Goal: Information Seeking & Learning: Learn about a topic

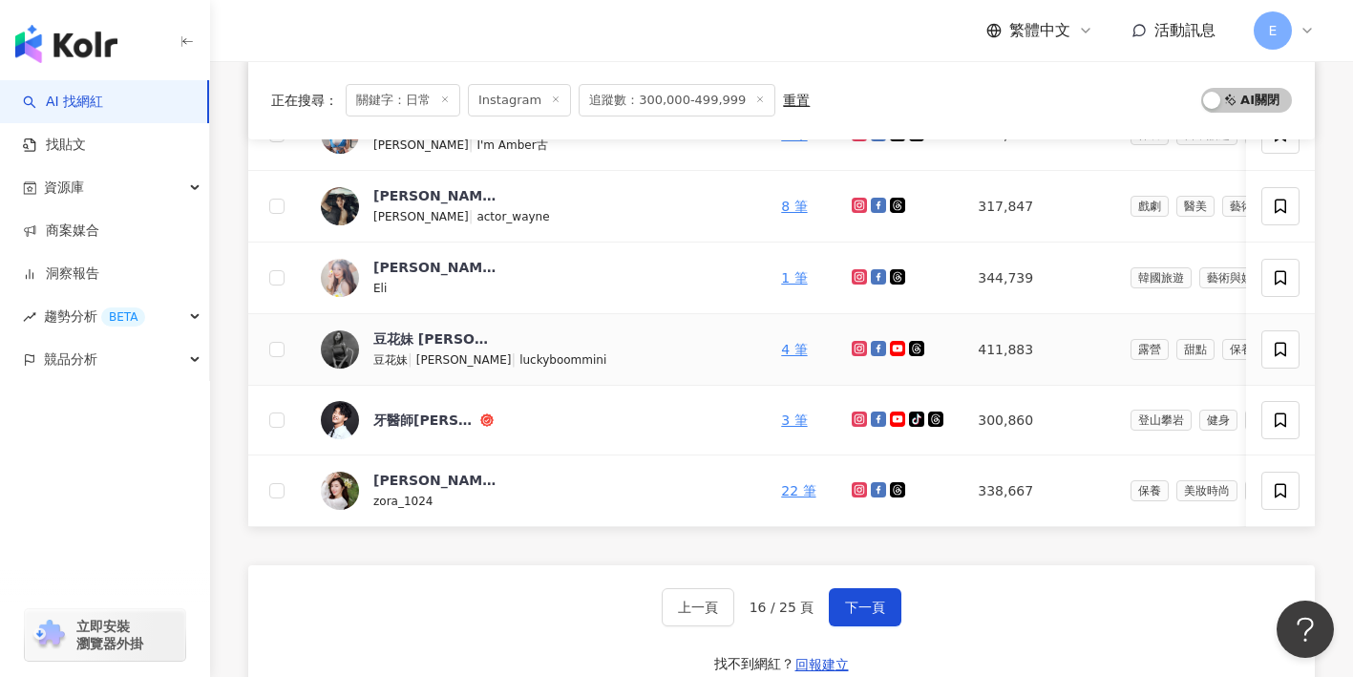
scroll to position [739, 0]
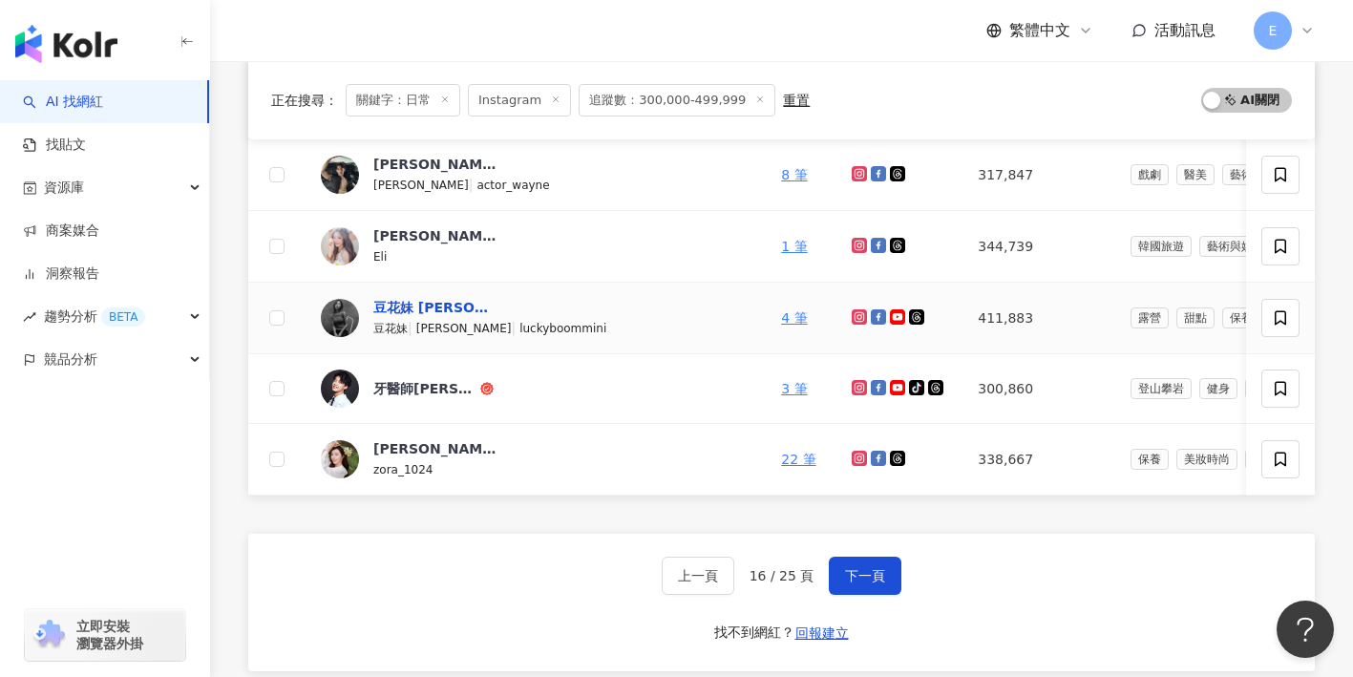
click at [433, 304] on div "豆花妹 蔡黃汝" at bounding box center [435, 307] width 124 height 19
click at [885, 582] on button "下一頁" at bounding box center [865, 576] width 73 height 38
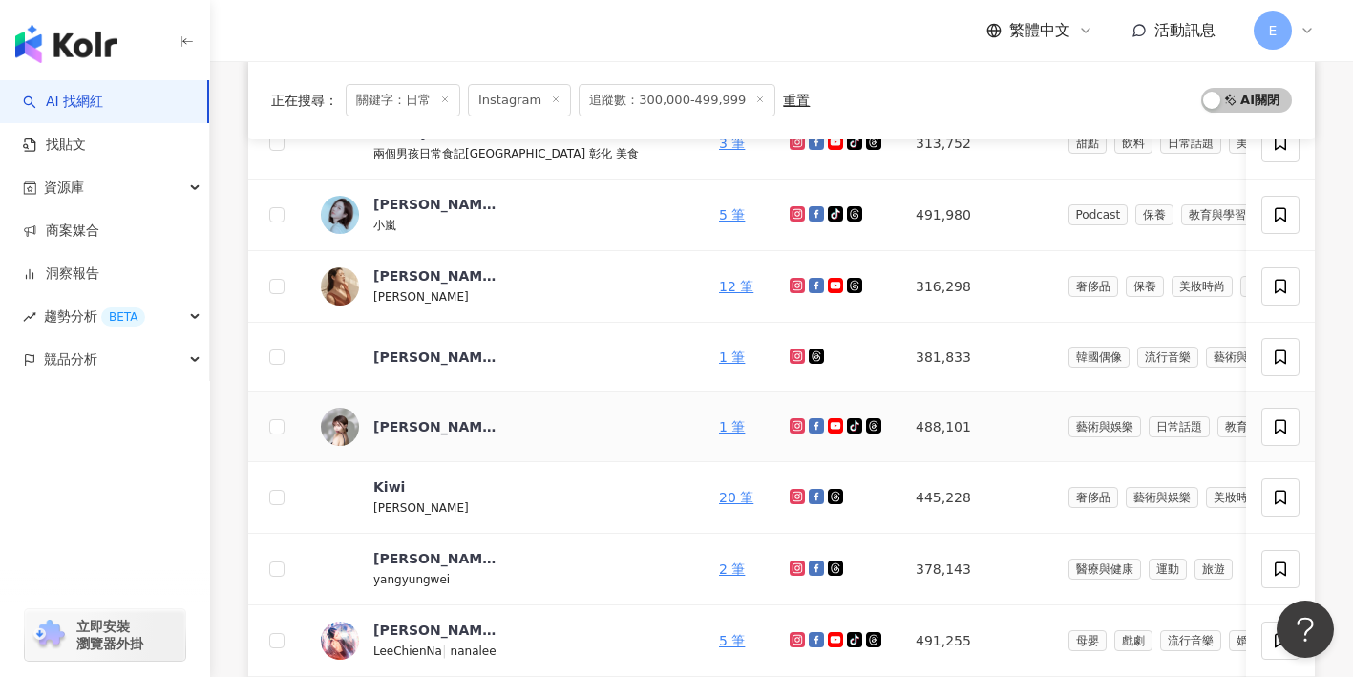
scroll to position [489, 0]
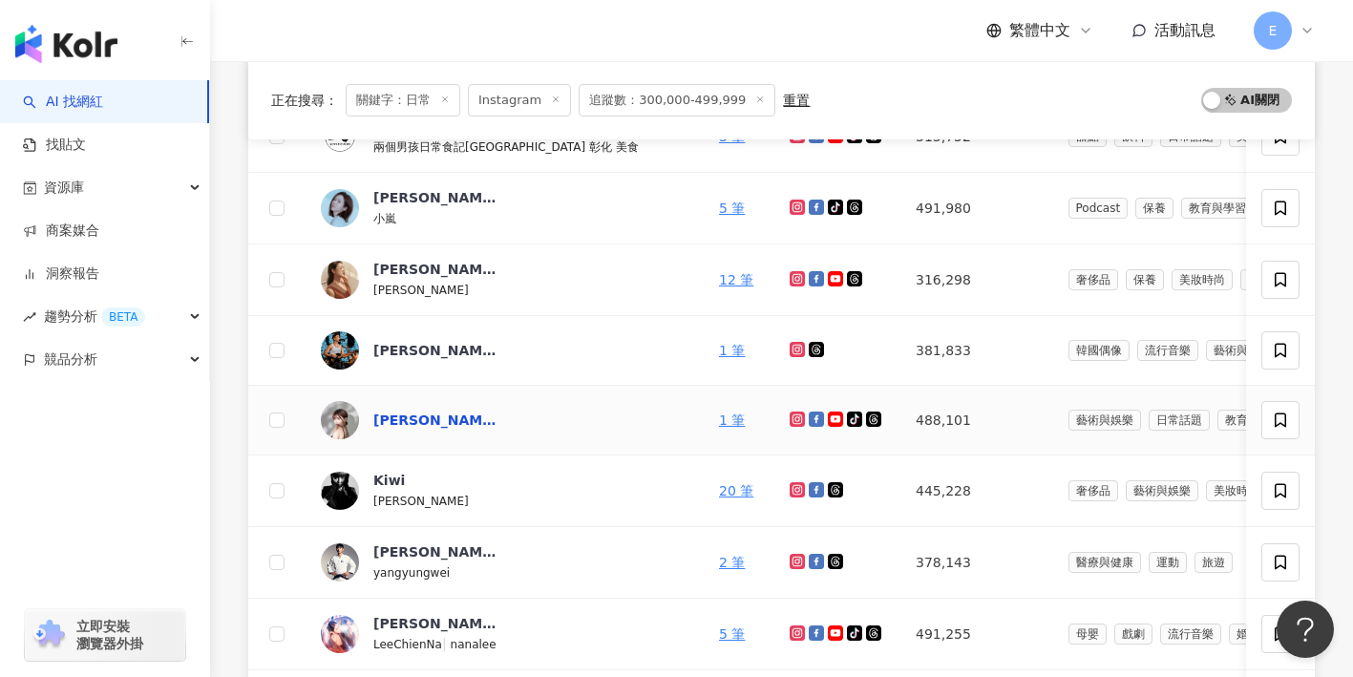
click at [431, 417] on div "Irene 林艾融" at bounding box center [435, 419] width 124 height 19
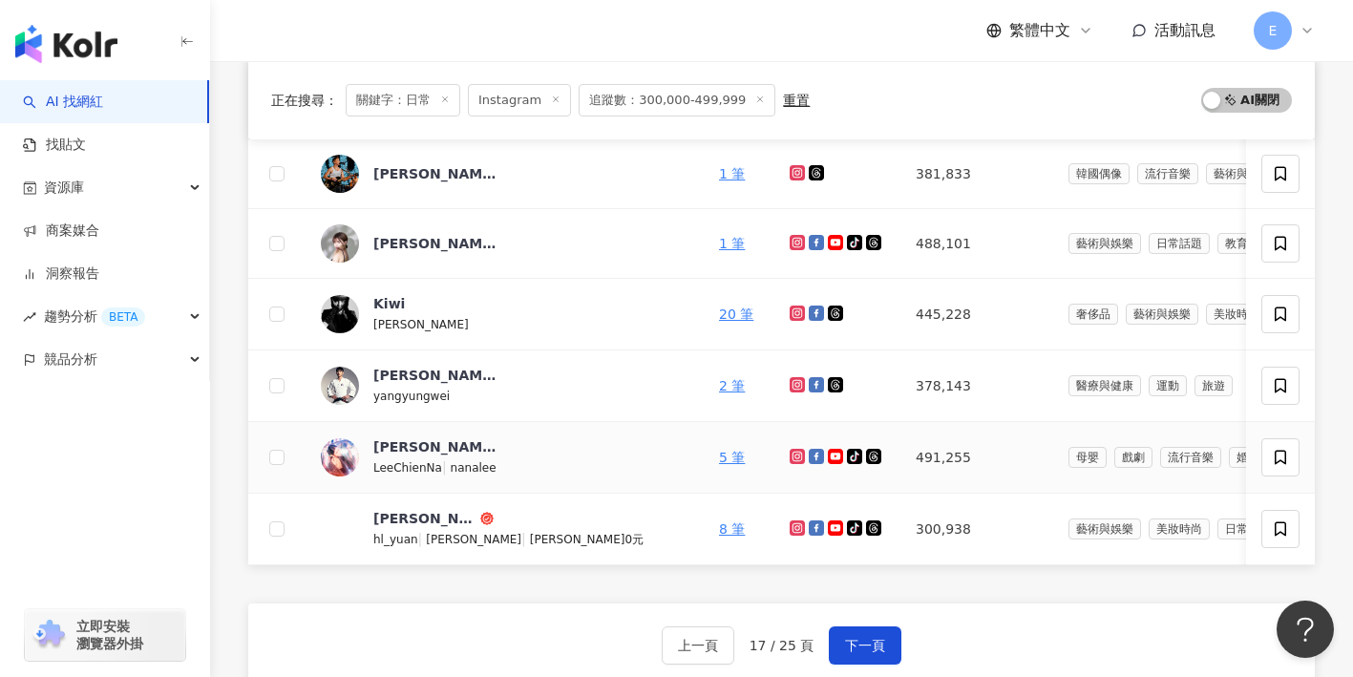
scroll to position [679, 0]
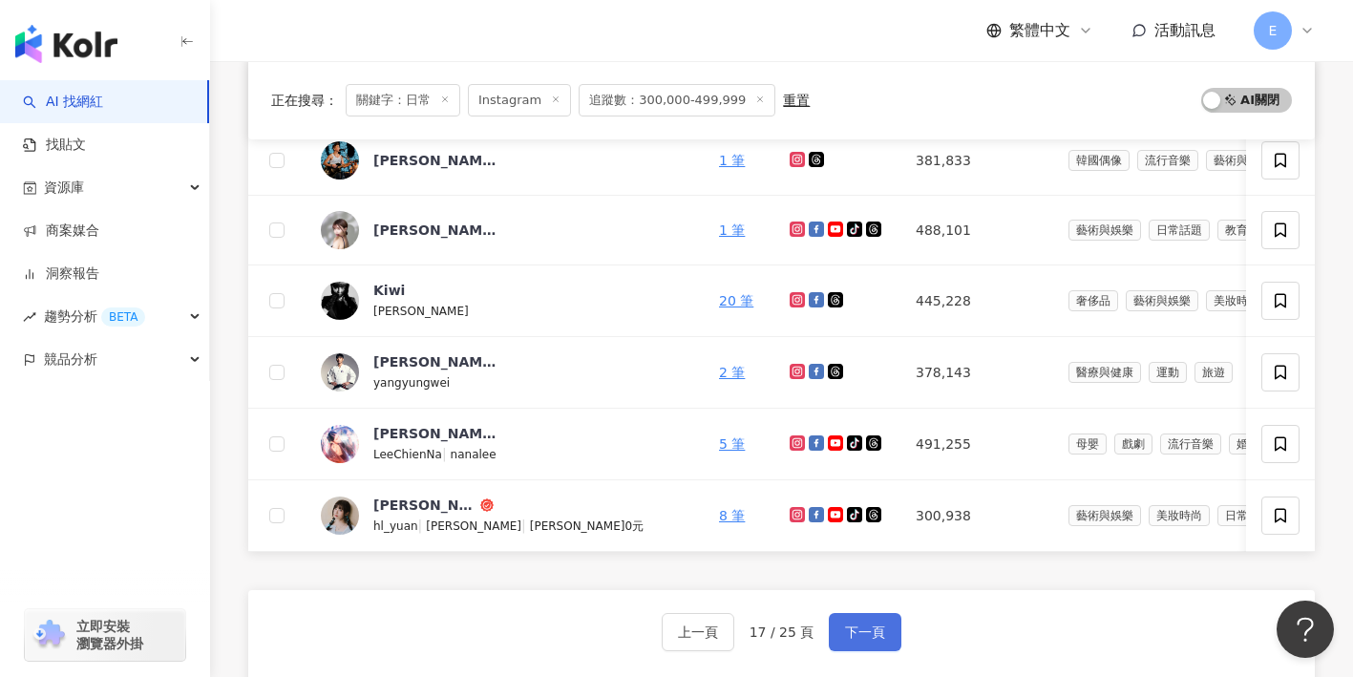
click at [846, 638] on span "下一頁" at bounding box center [865, 631] width 40 height 15
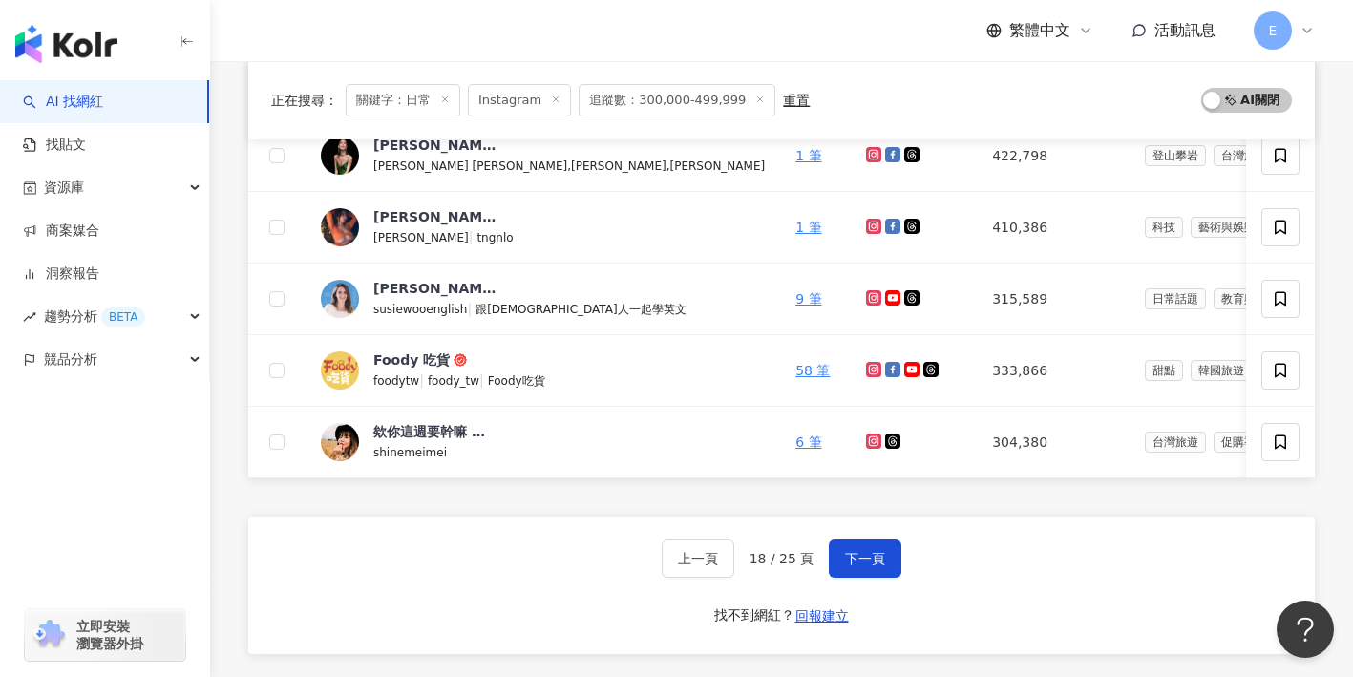
scroll to position [755, 0]
click at [486, 432] on div "欸你這週要幹嘛 妹妹 Shine" at bounding box center [435, 430] width 124 height 19
click at [862, 569] on button "下一頁" at bounding box center [865, 557] width 73 height 38
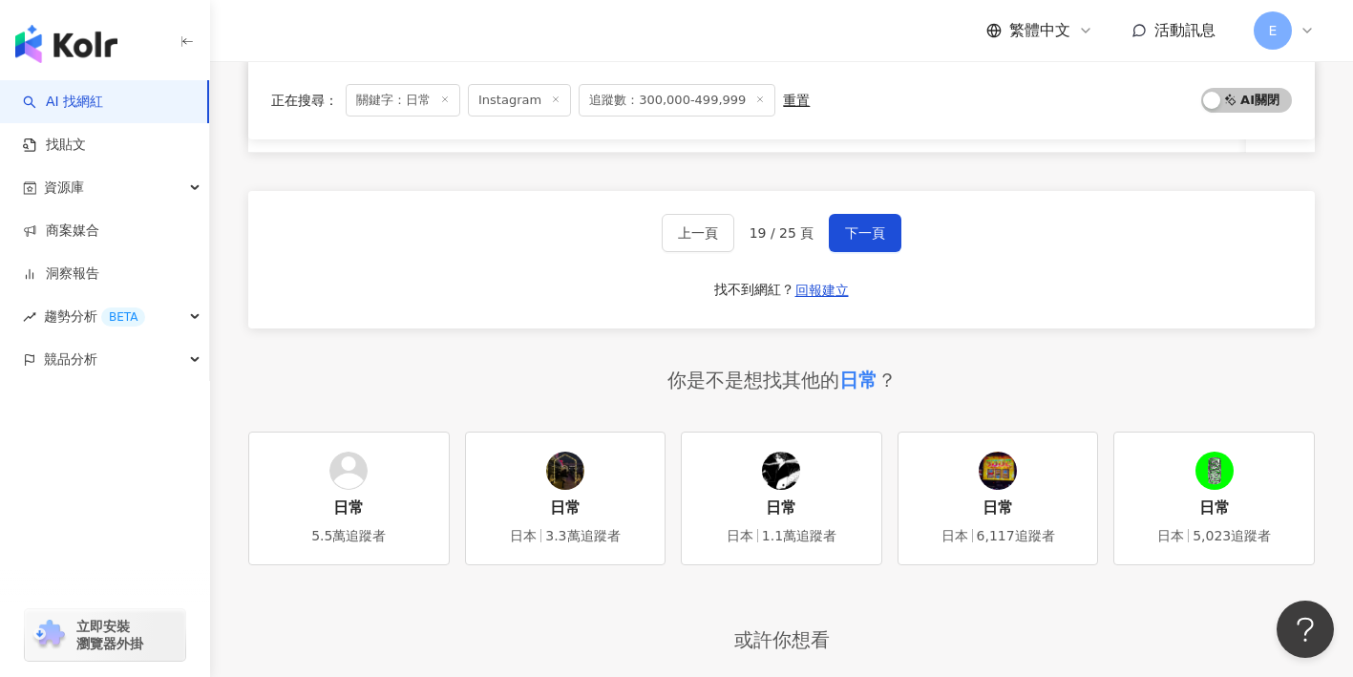
scroll to position [1071, 0]
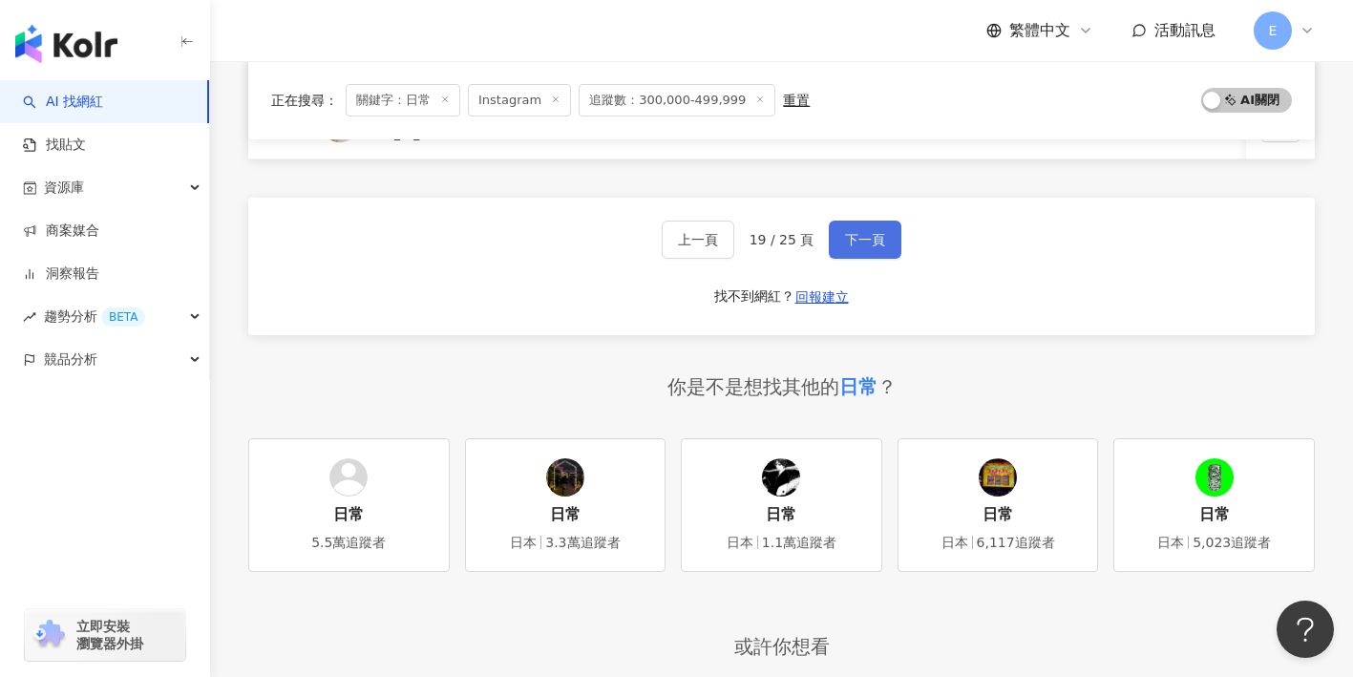
click at [868, 232] on span "下一頁" at bounding box center [865, 239] width 40 height 15
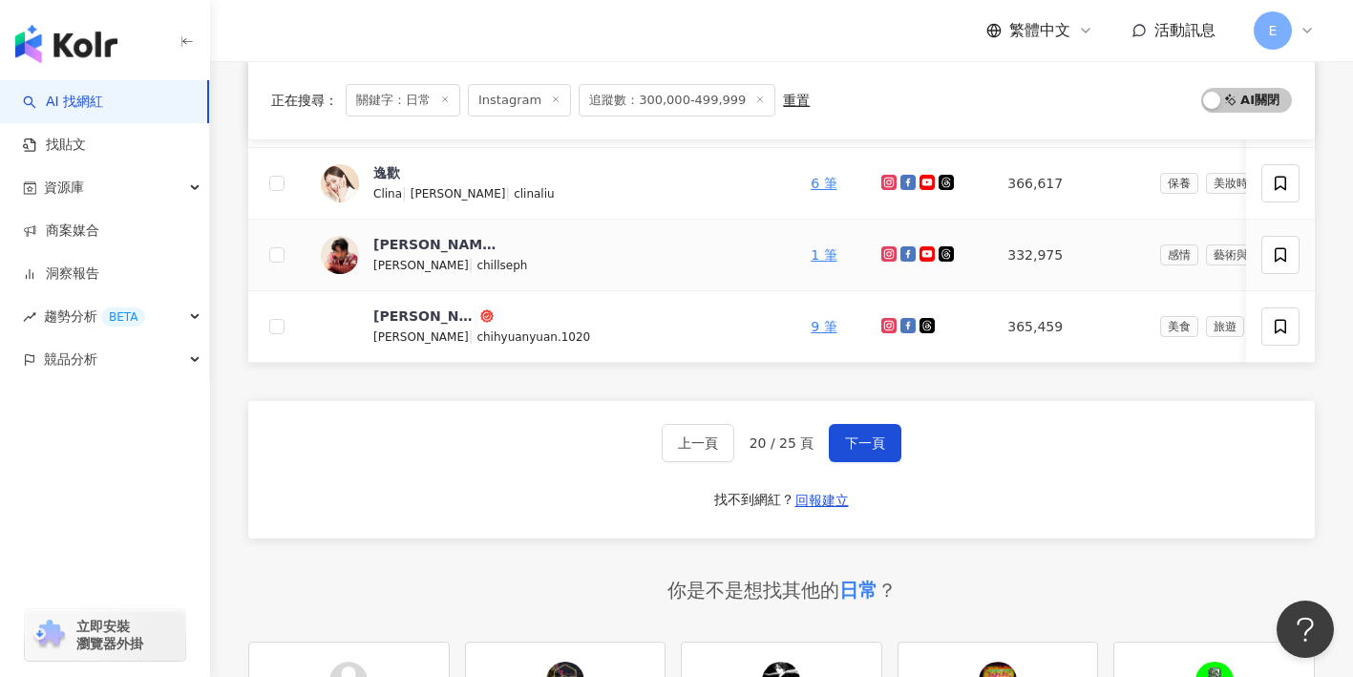
scroll to position [882, 0]
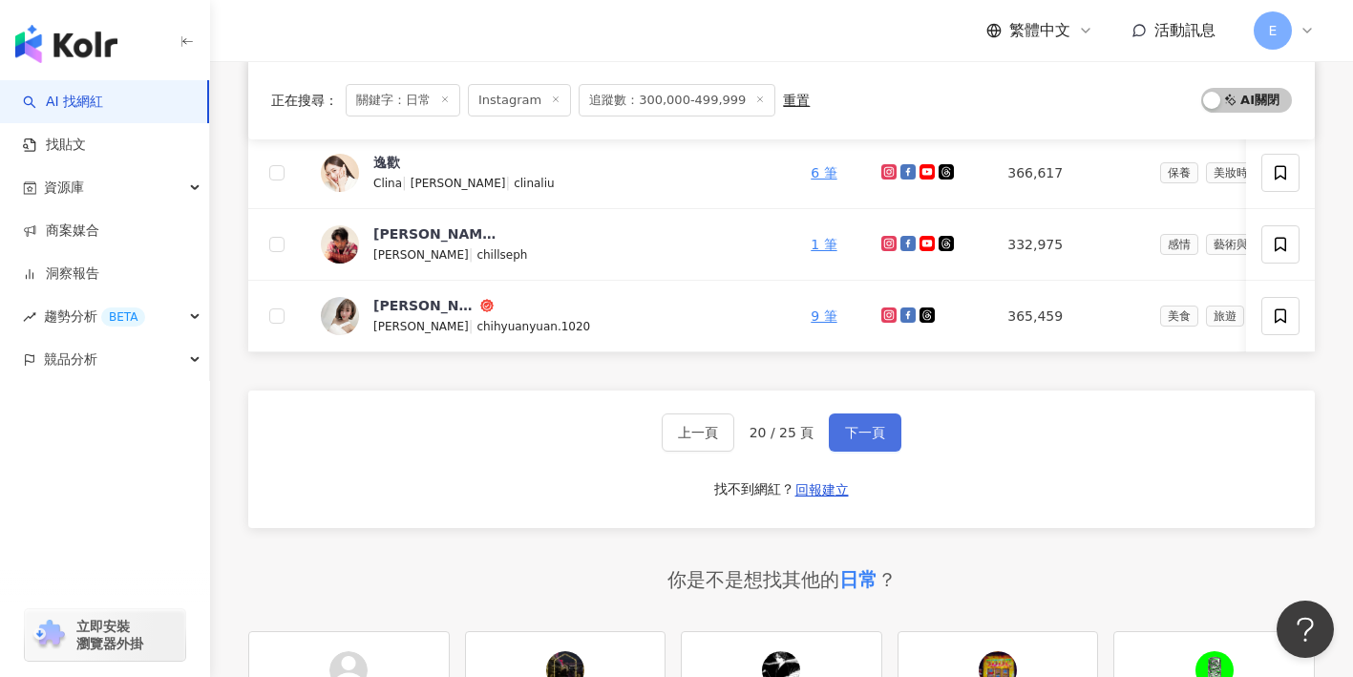
click at [872, 435] on span "下一頁" at bounding box center [865, 432] width 40 height 15
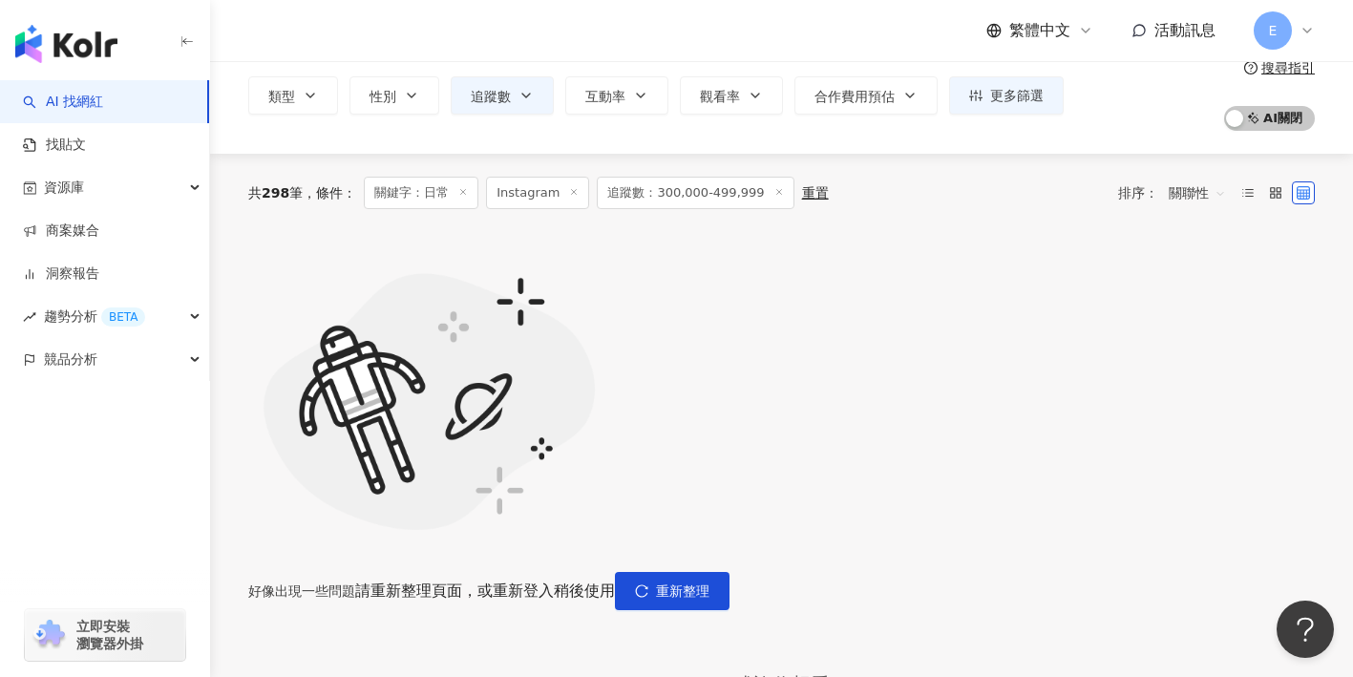
scroll to position [91, 0]
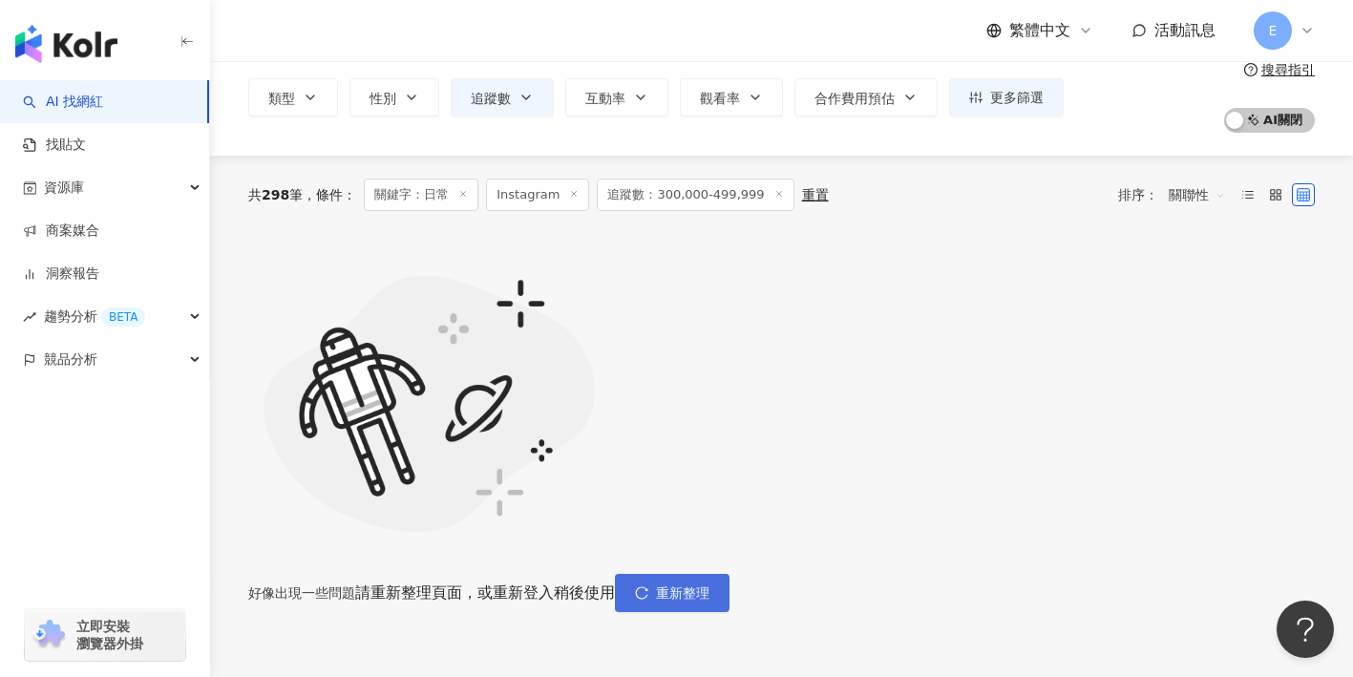
click at [729, 574] on button "重新整理" at bounding box center [672, 593] width 115 height 38
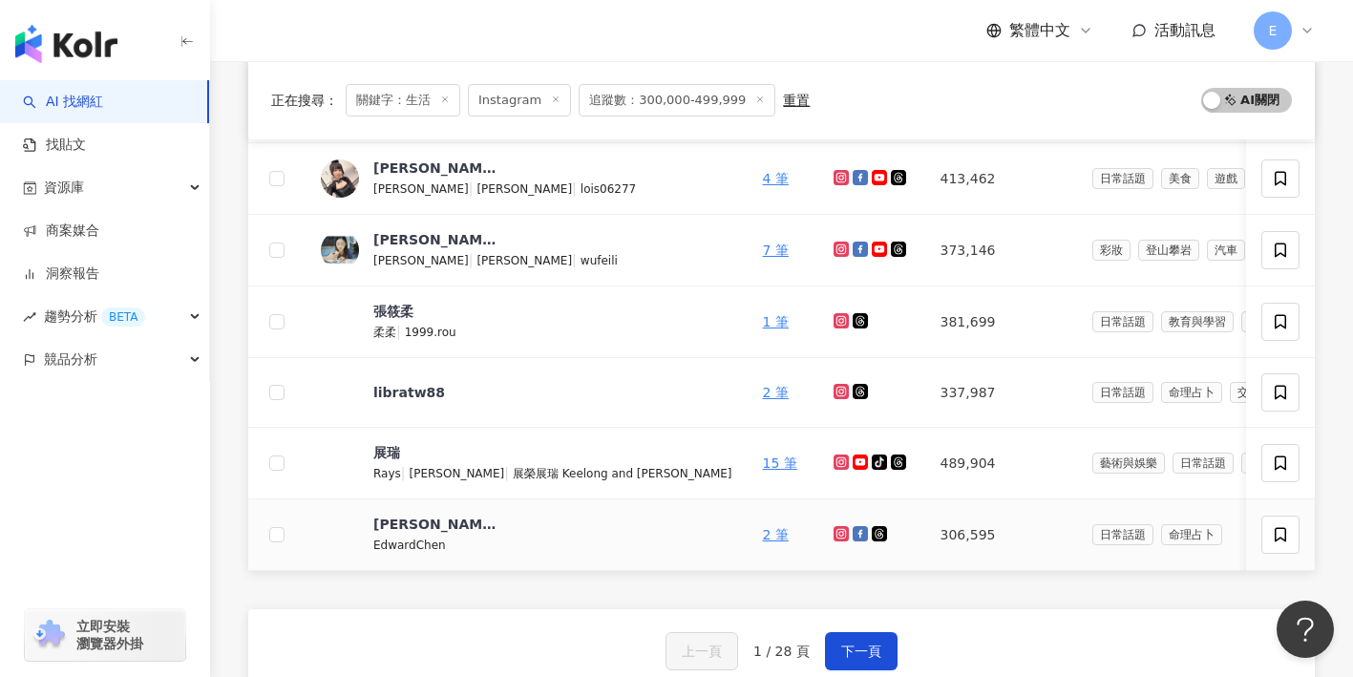
scroll to position [648, 0]
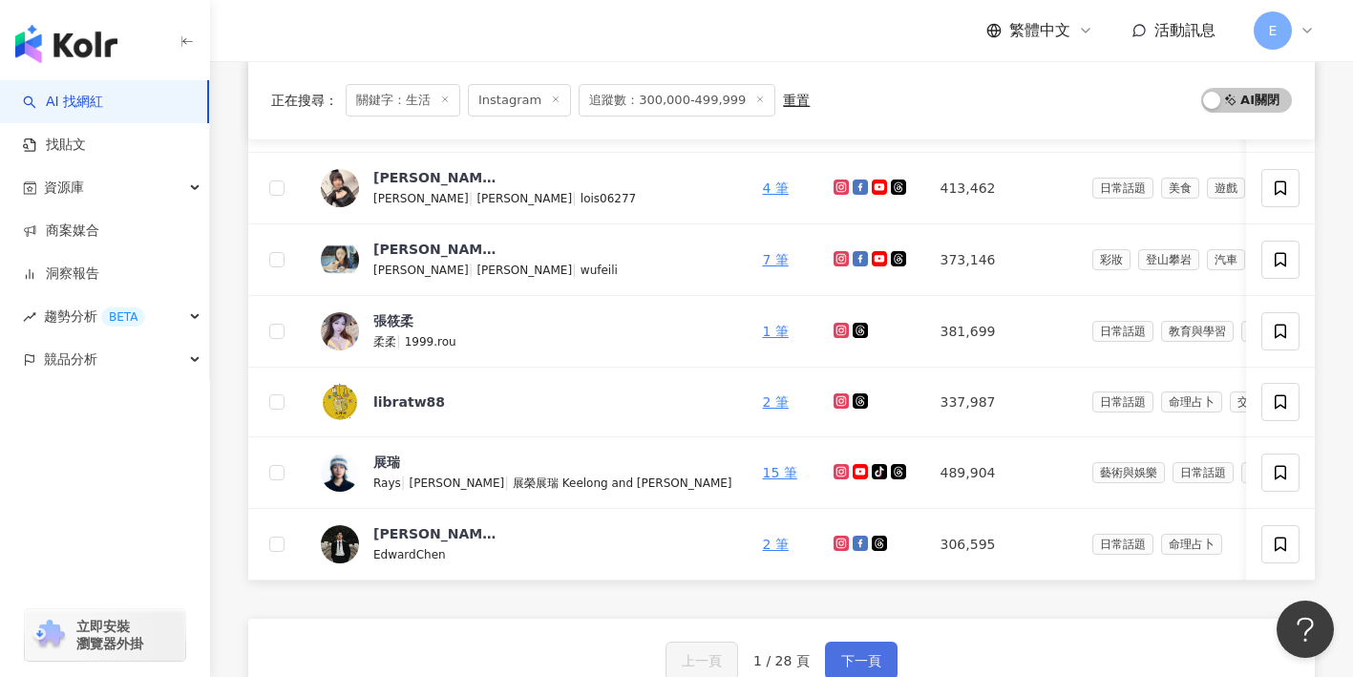
click at [850, 658] on span "下一頁" at bounding box center [861, 660] width 40 height 15
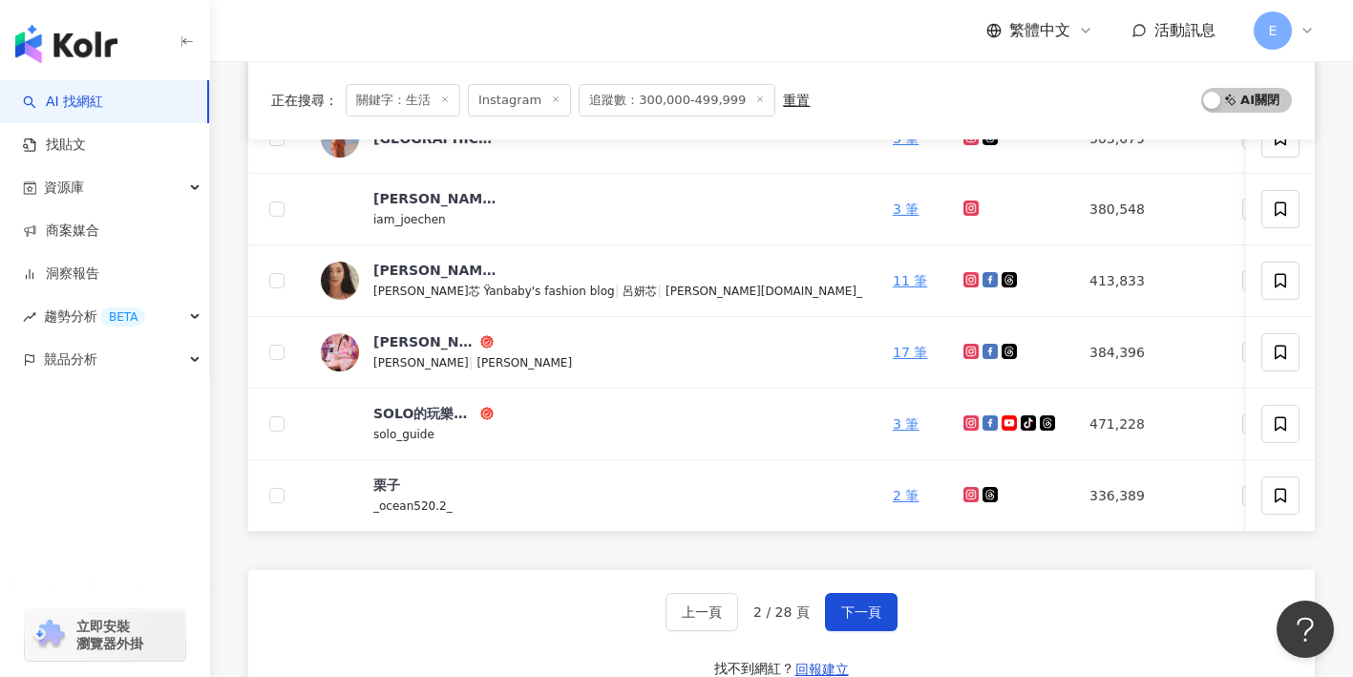
scroll to position [694, 0]
click at [860, 599] on button "下一頁" at bounding box center [861, 613] width 73 height 38
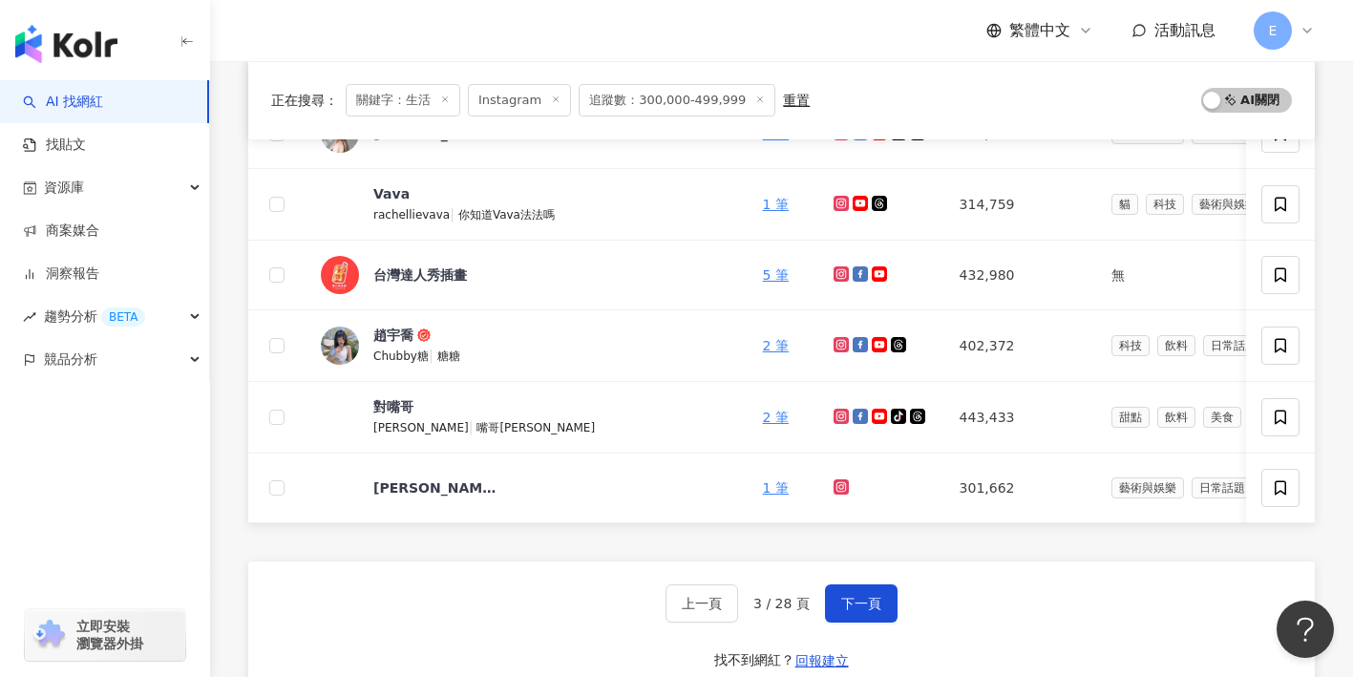
scroll to position [707, 0]
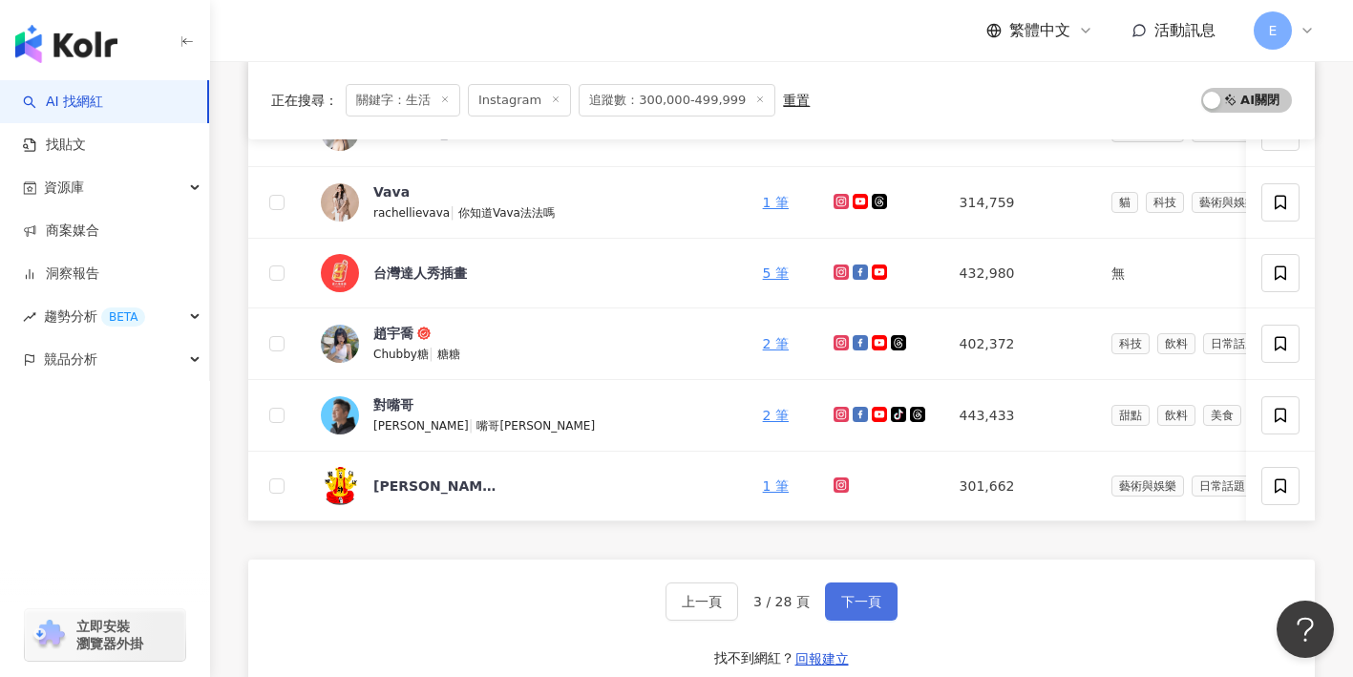
click at [864, 594] on span "下一頁" at bounding box center [861, 601] width 40 height 15
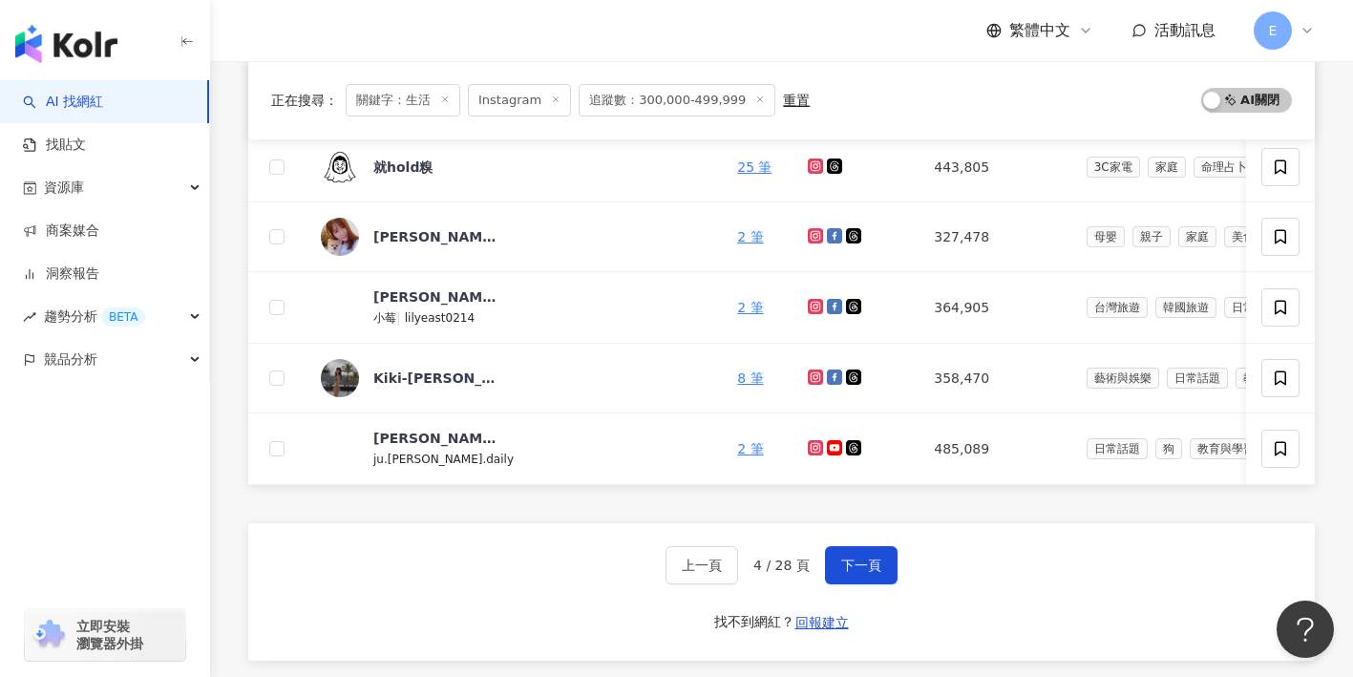
scroll to position [741, 0]
click at [841, 562] on span "下一頁" at bounding box center [861, 565] width 40 height 15
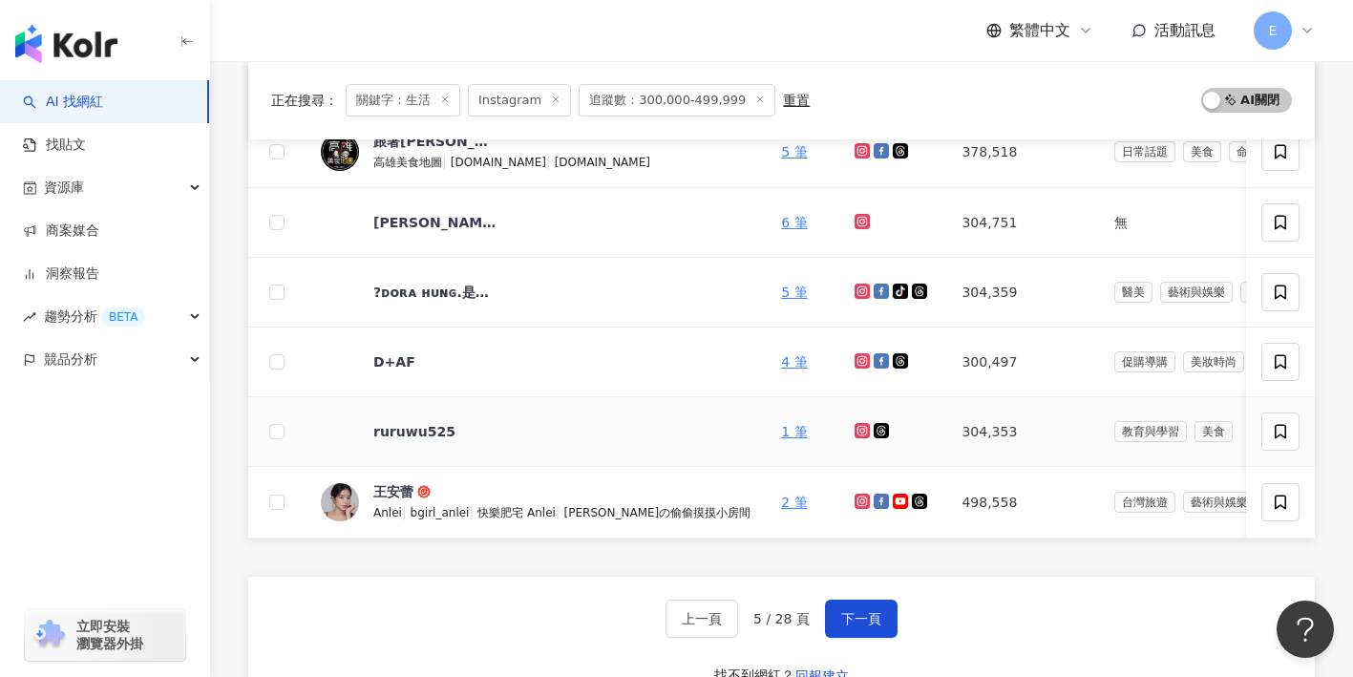
scroll to position [685, 0]
click at [886, 620] on button "下一頁" at bounding box center [861, 619] width 73 height 38
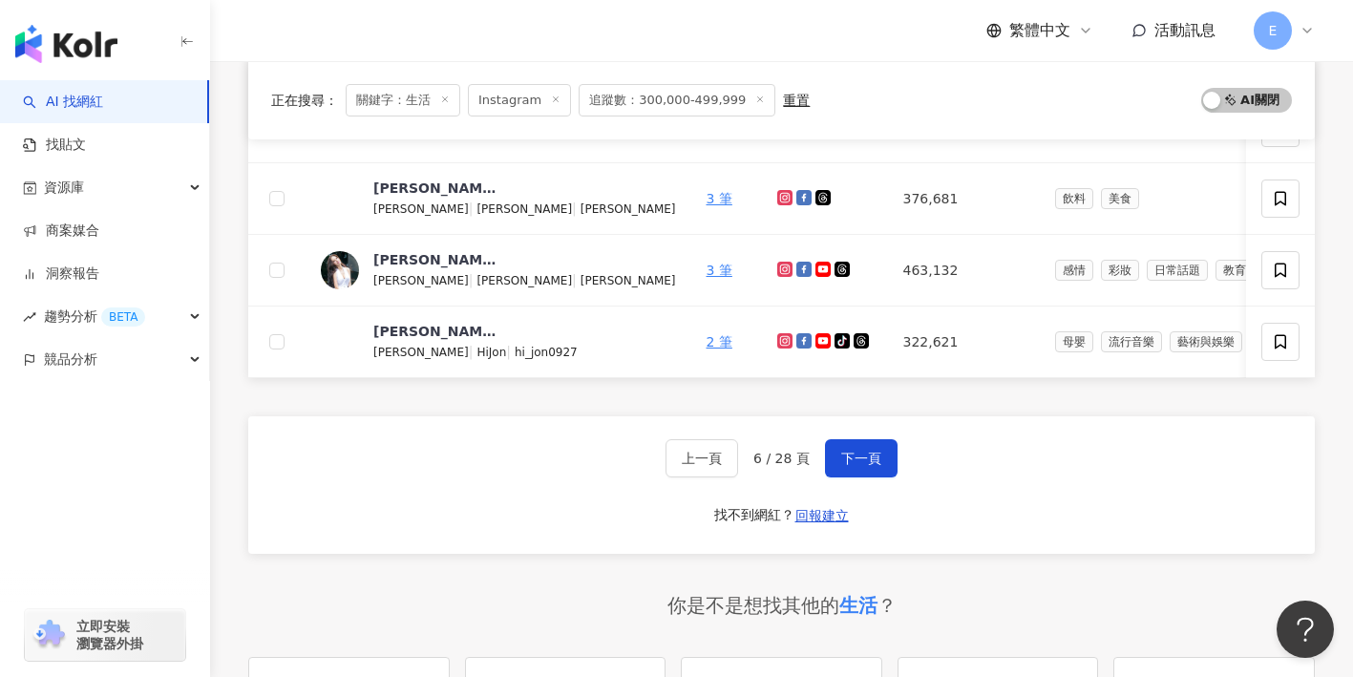
scroll to position [867, 0]
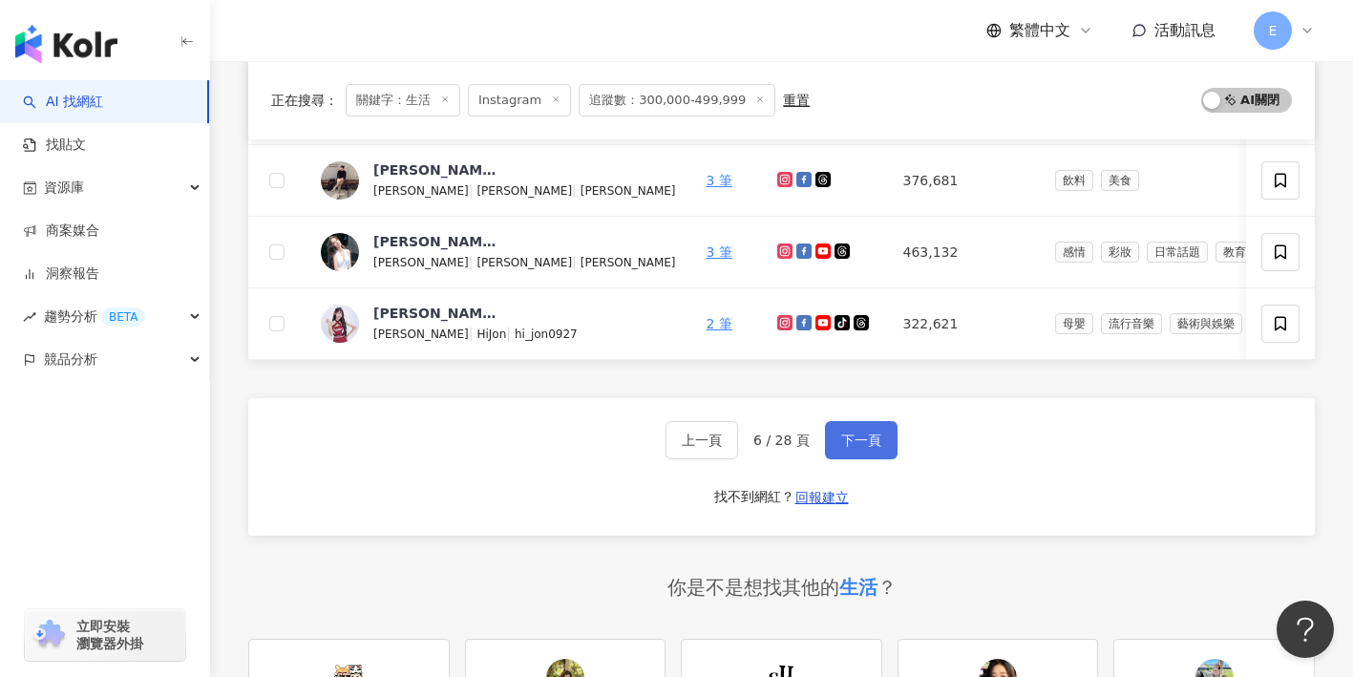
click at [847, 436] on span "下一頁" at bounding box center [861, 439] width 40 height 15
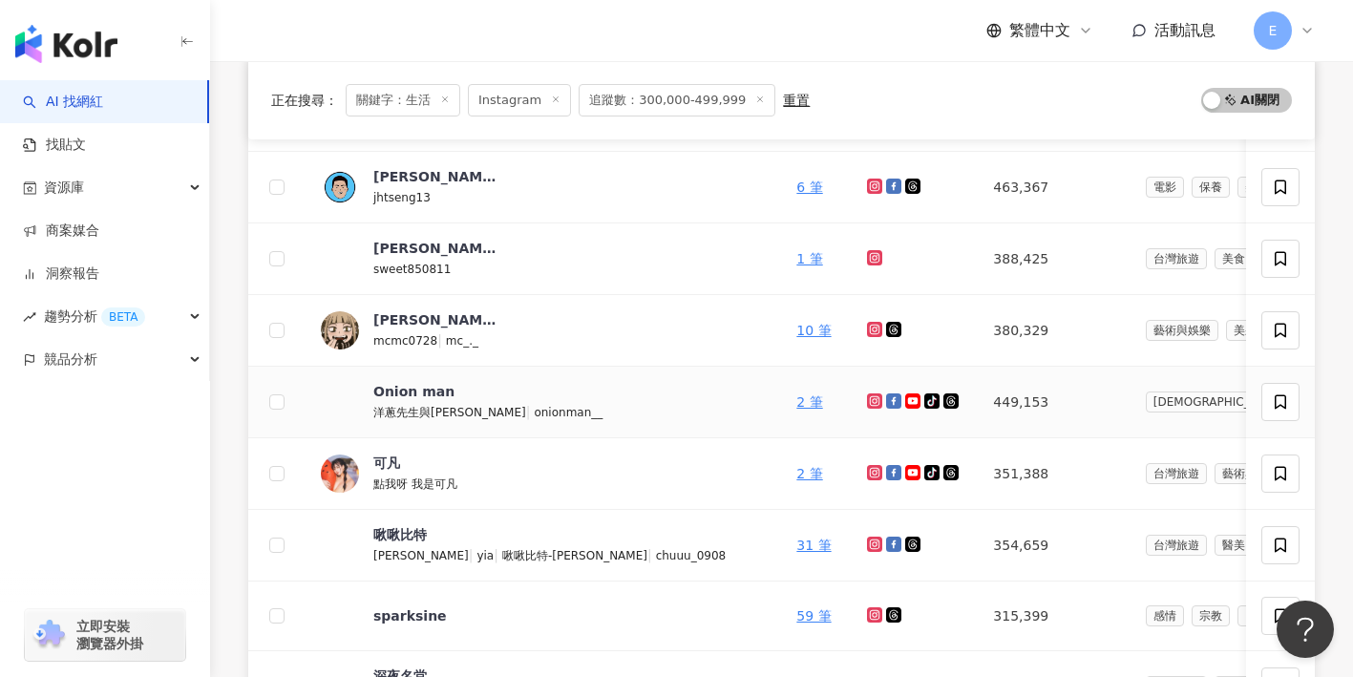
scroll to position [505, 0]
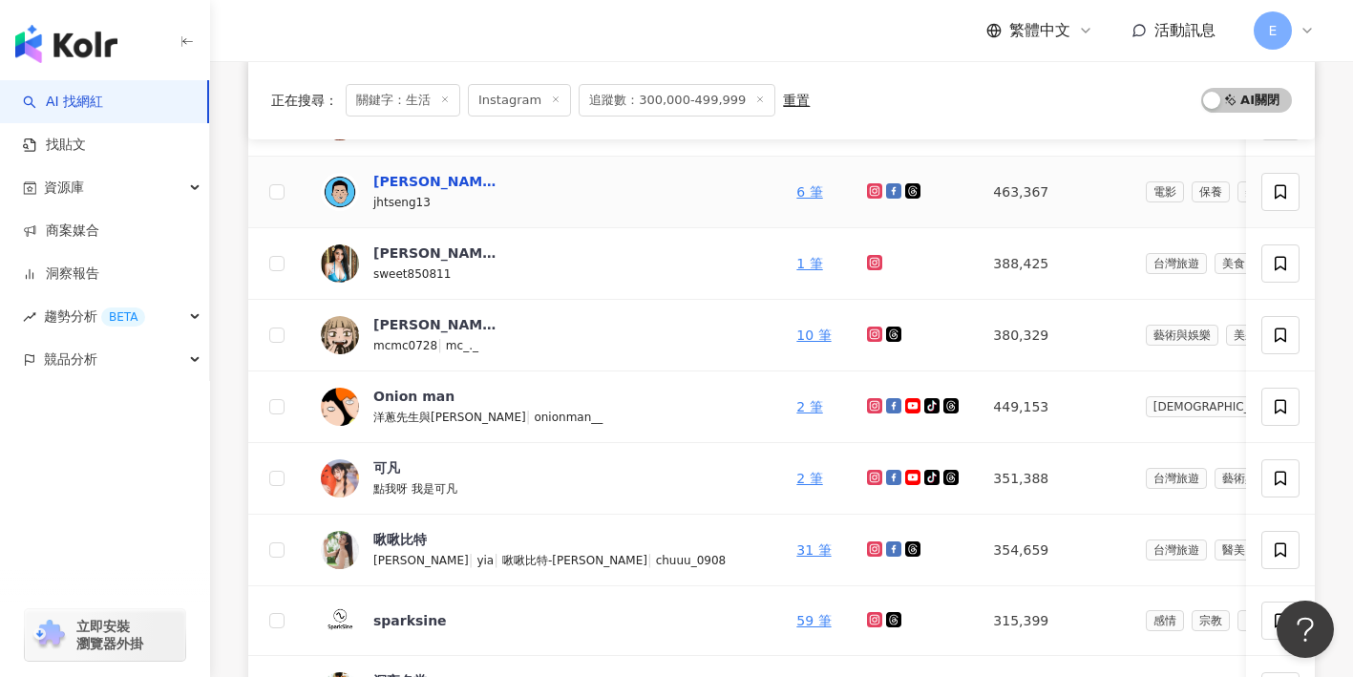
click at [410, 180] on div "曾敬驊" at bounding box center [435, 181] width 124 height 19
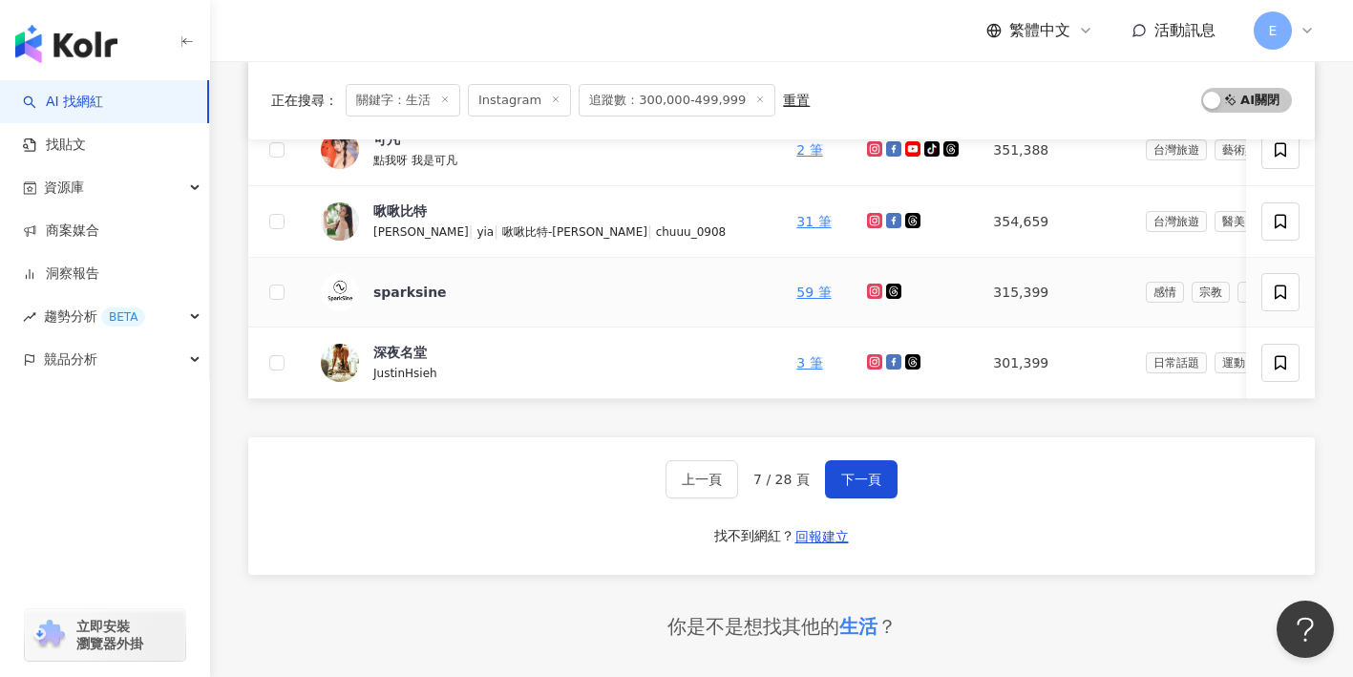
scroll to position [846, 0]
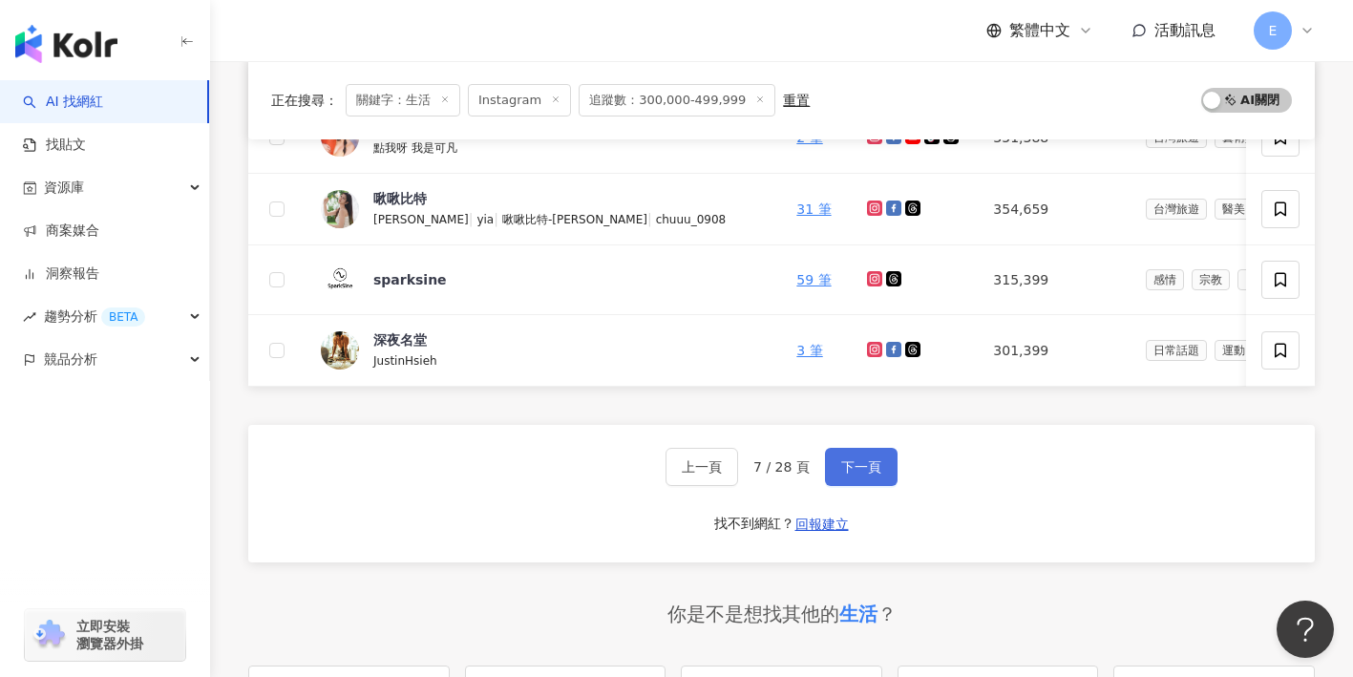
click at [837, 454] on button "下一頁" at bounding box center [861, 467] width 73 height 38
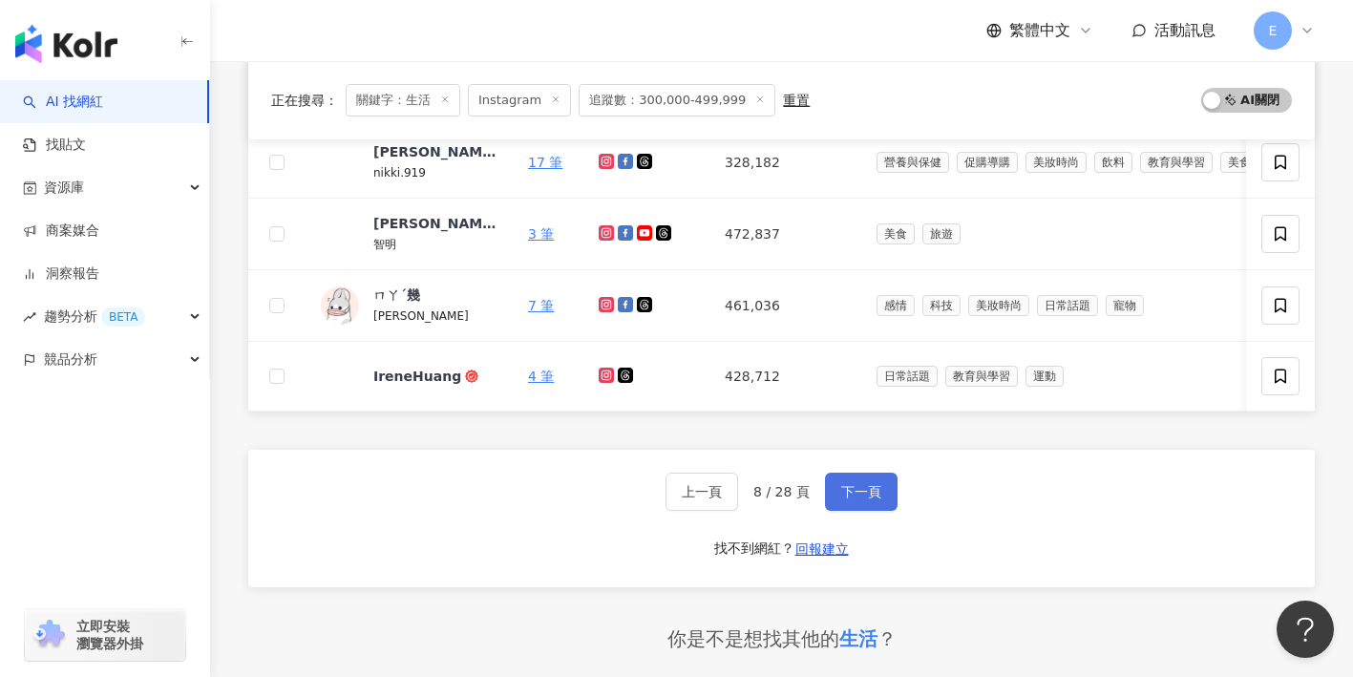
scroll to position [832, 0]
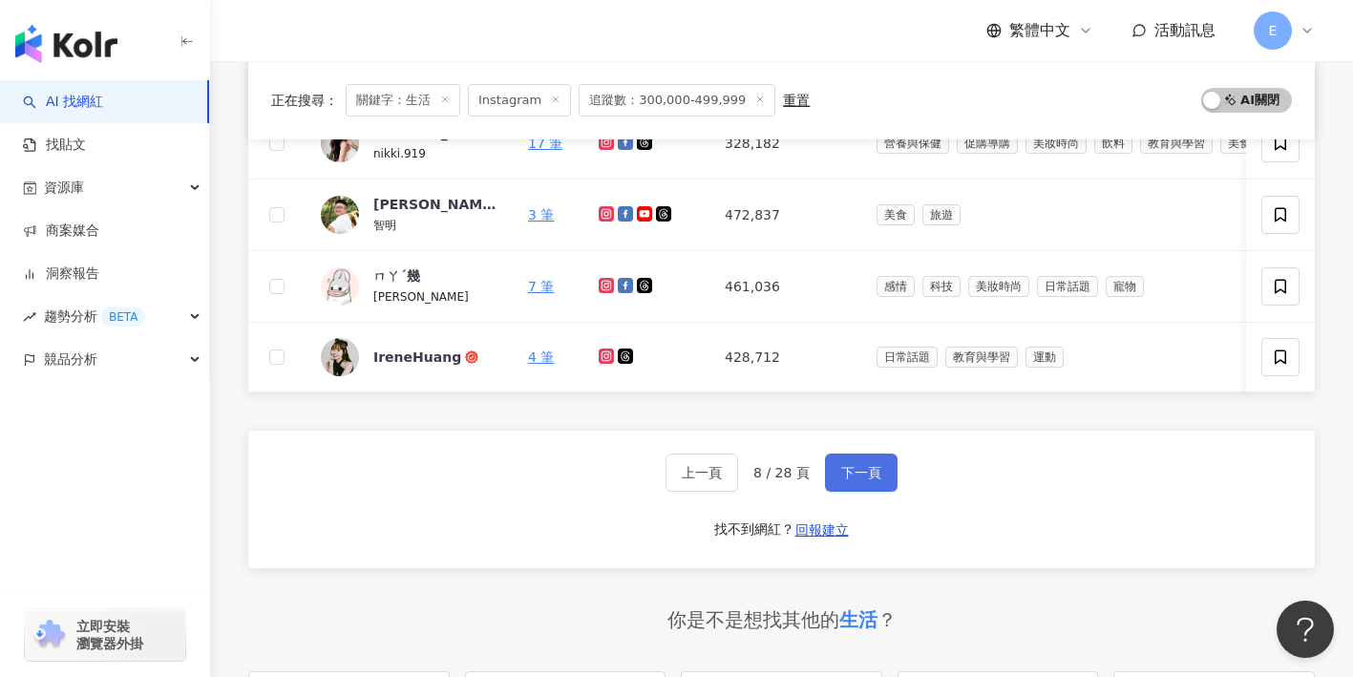
click at [847, 467] on span "下一頁" at bounding box center [861, 472] width 40 height 15
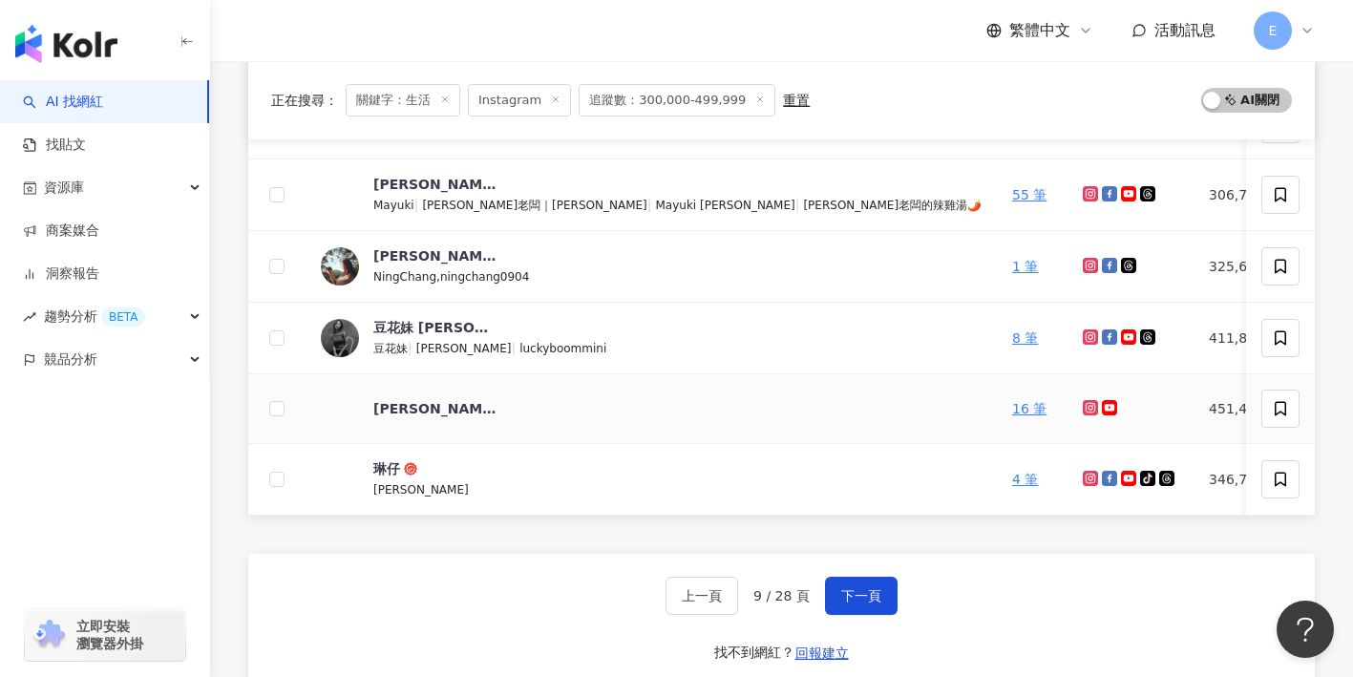
scroll to position [719, 0]
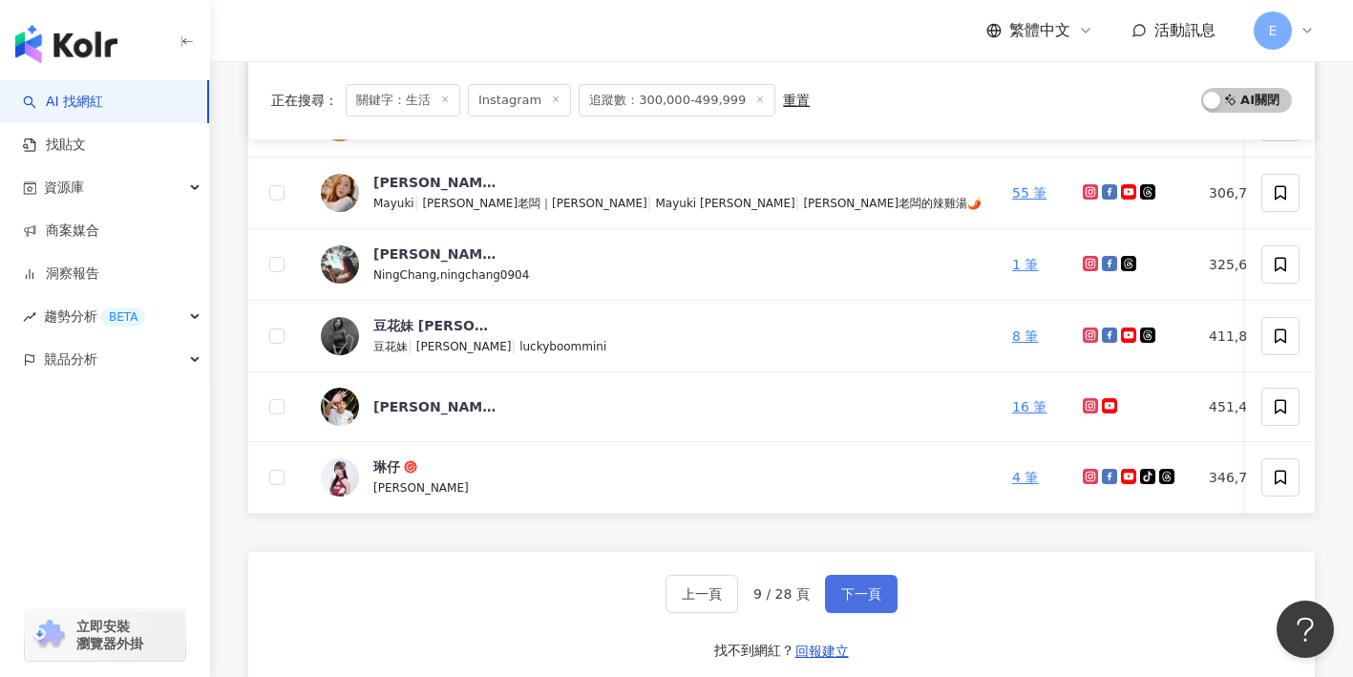
click at [859, 592] on span "下一頁" at bounding box center [861, 593] width 40 height 15
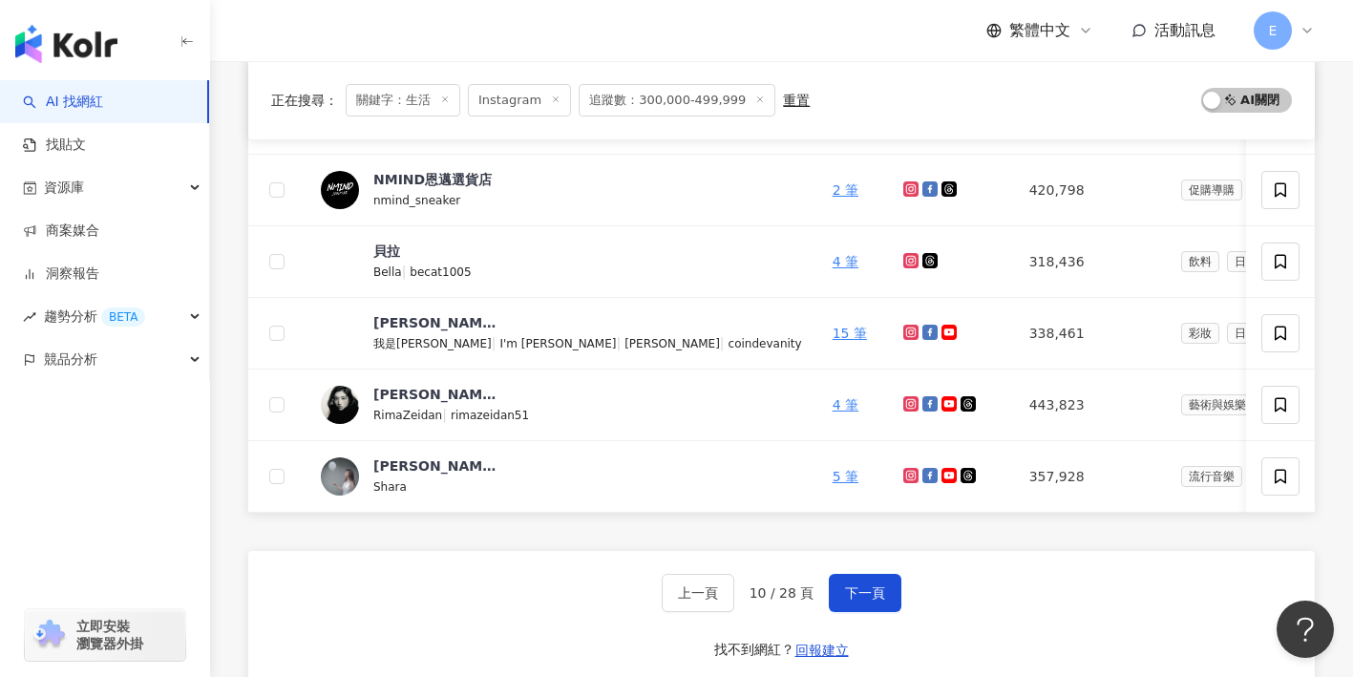
scroll to position [723, 0]
click at [890, 598] on button "下一頁" at bounding box center [865, 592] width 73 height 38
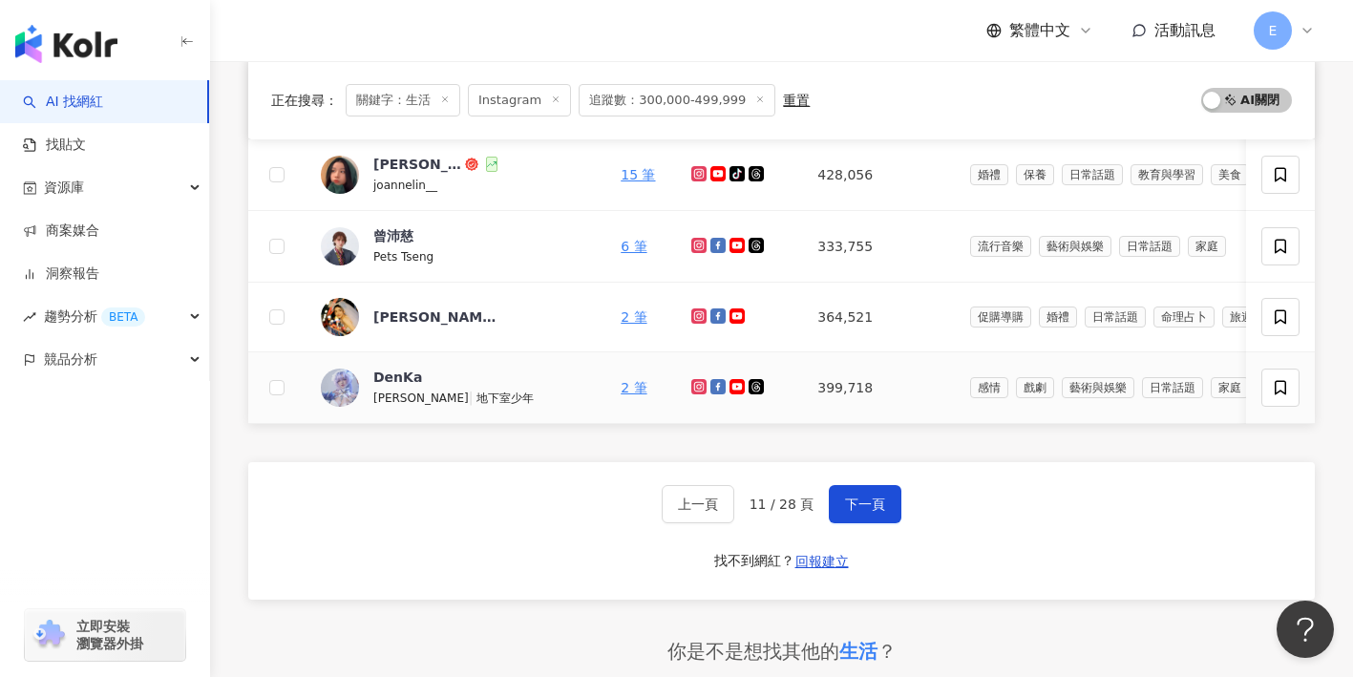
scroll to position [806, 0]
click at [867, 497] on span "下一頁" at bounding box center [865, 504] width 40 height 15
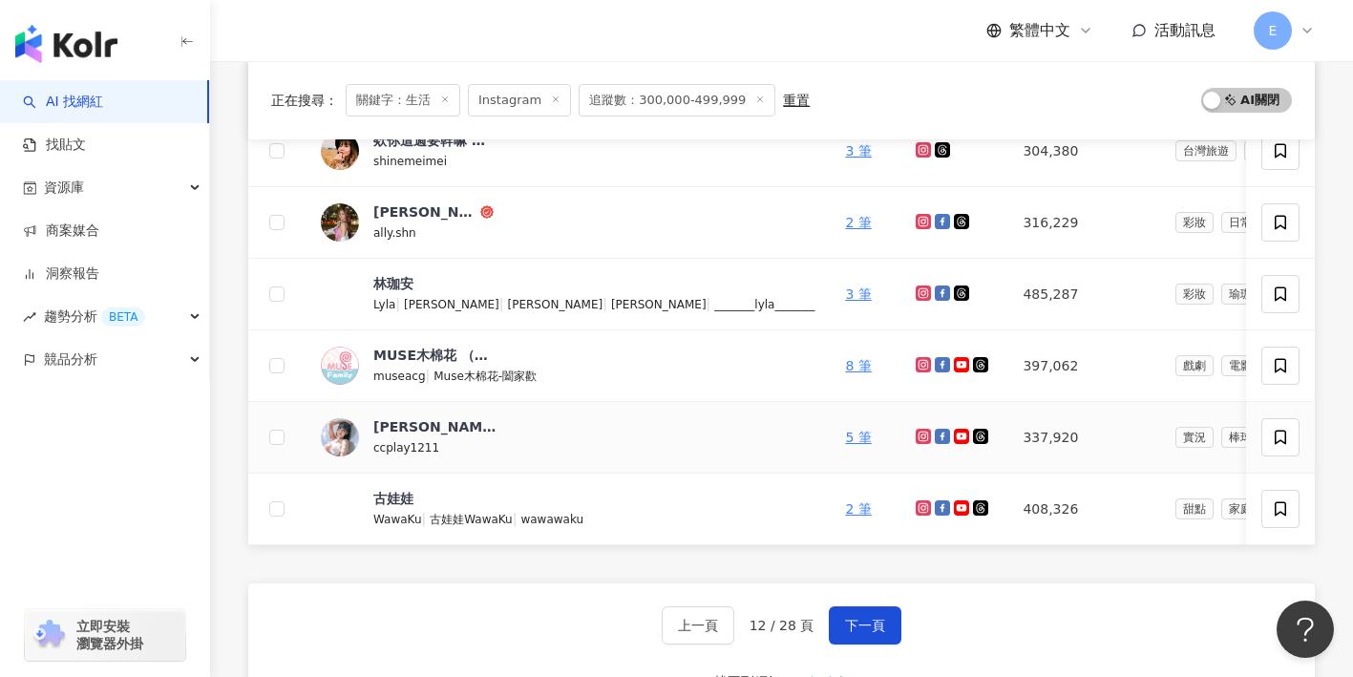
scroll to position [680, 0]
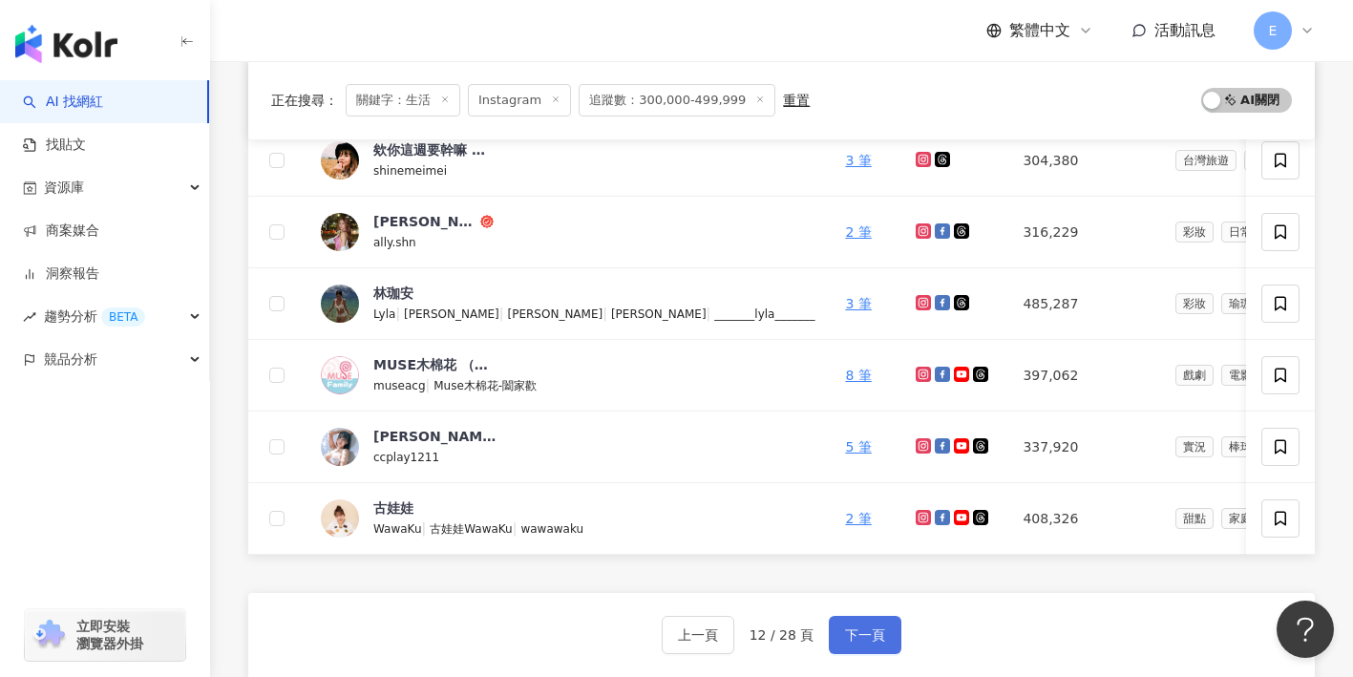
click at [865, 641] on span "下一頁" at bounding box center [865, 634] width 40 height 15
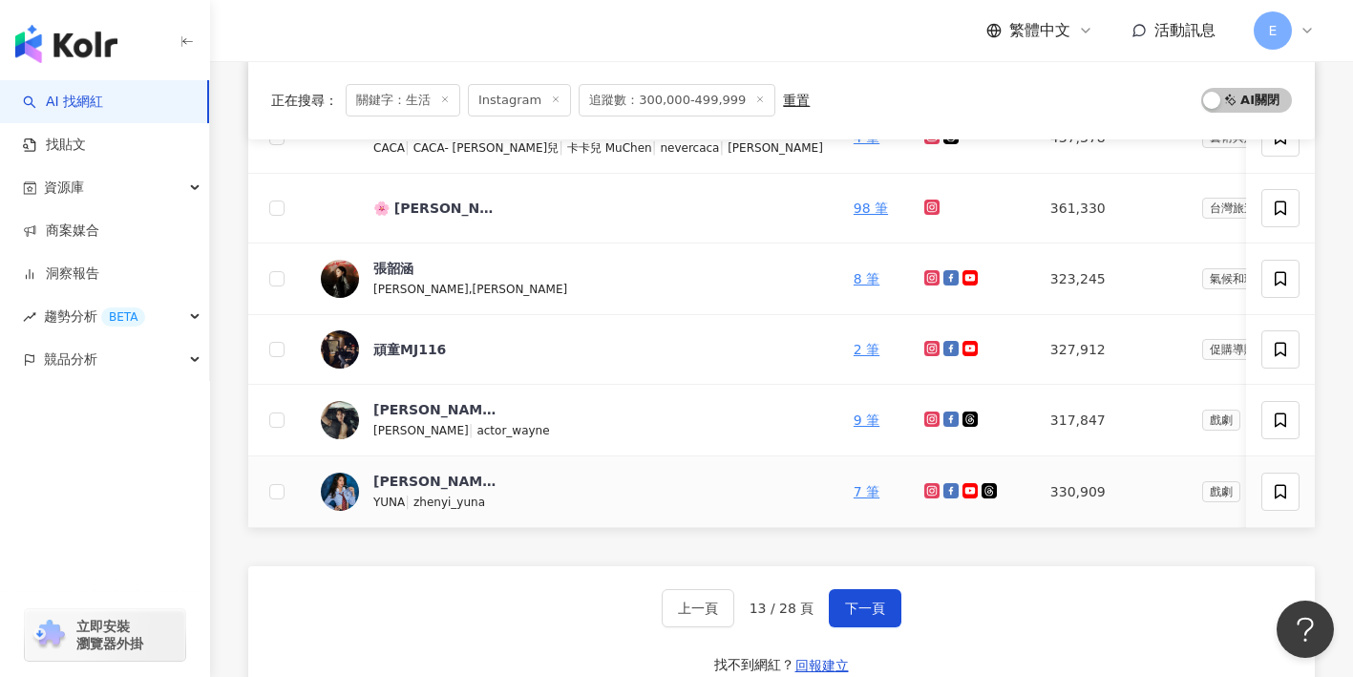
scroll to position [711, 0]
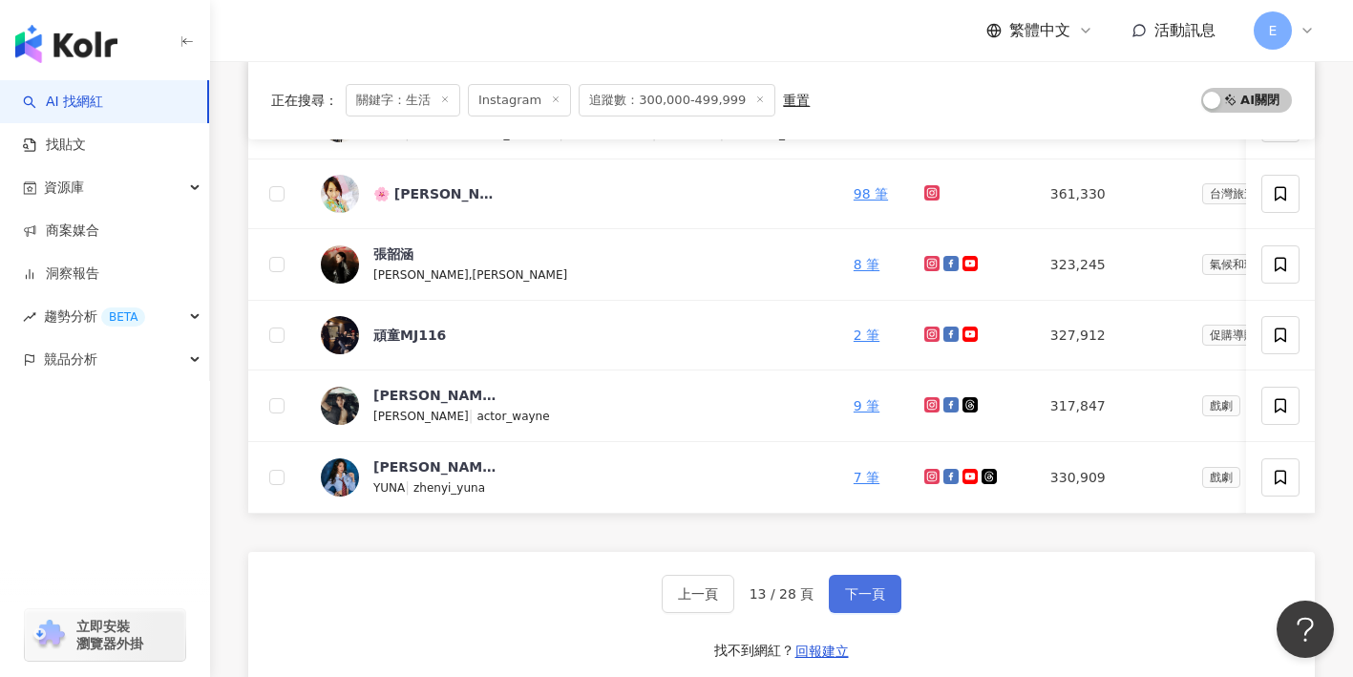
click at [874, 590] on span "下一頁" at bounding box center [865, 593] width 40 height 15
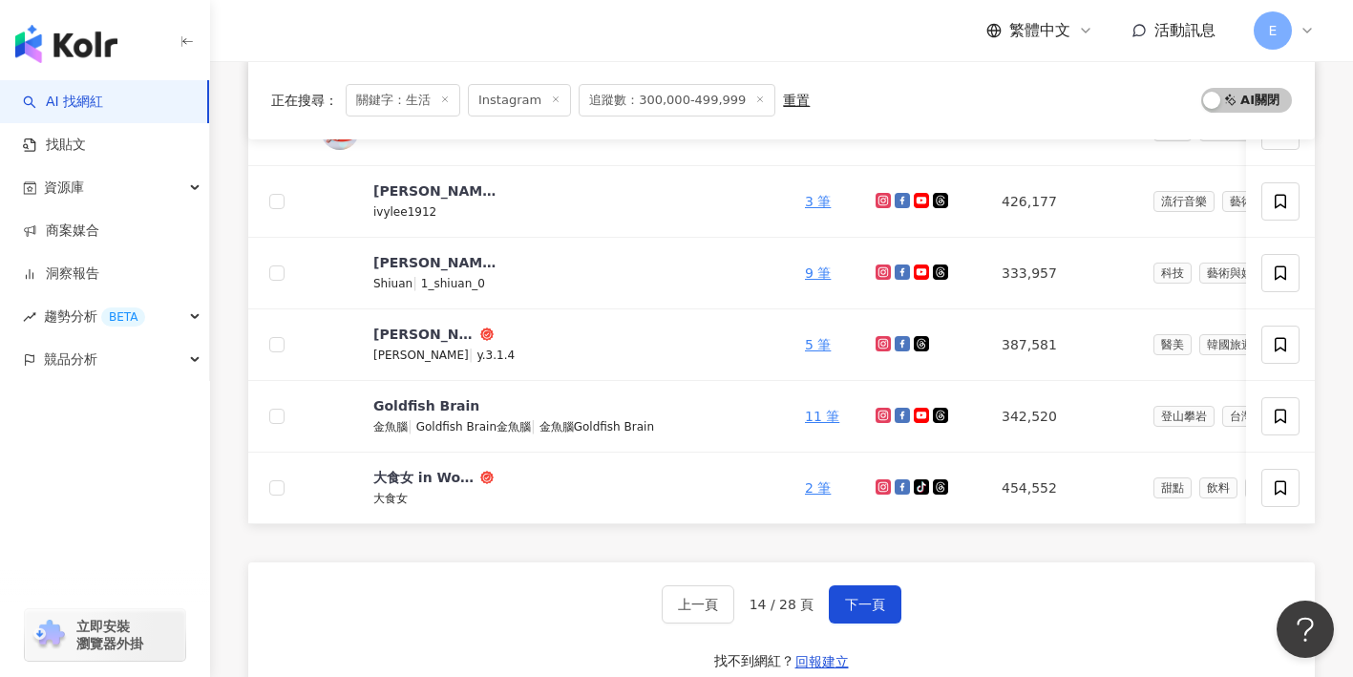
scroll to position [741, 0]
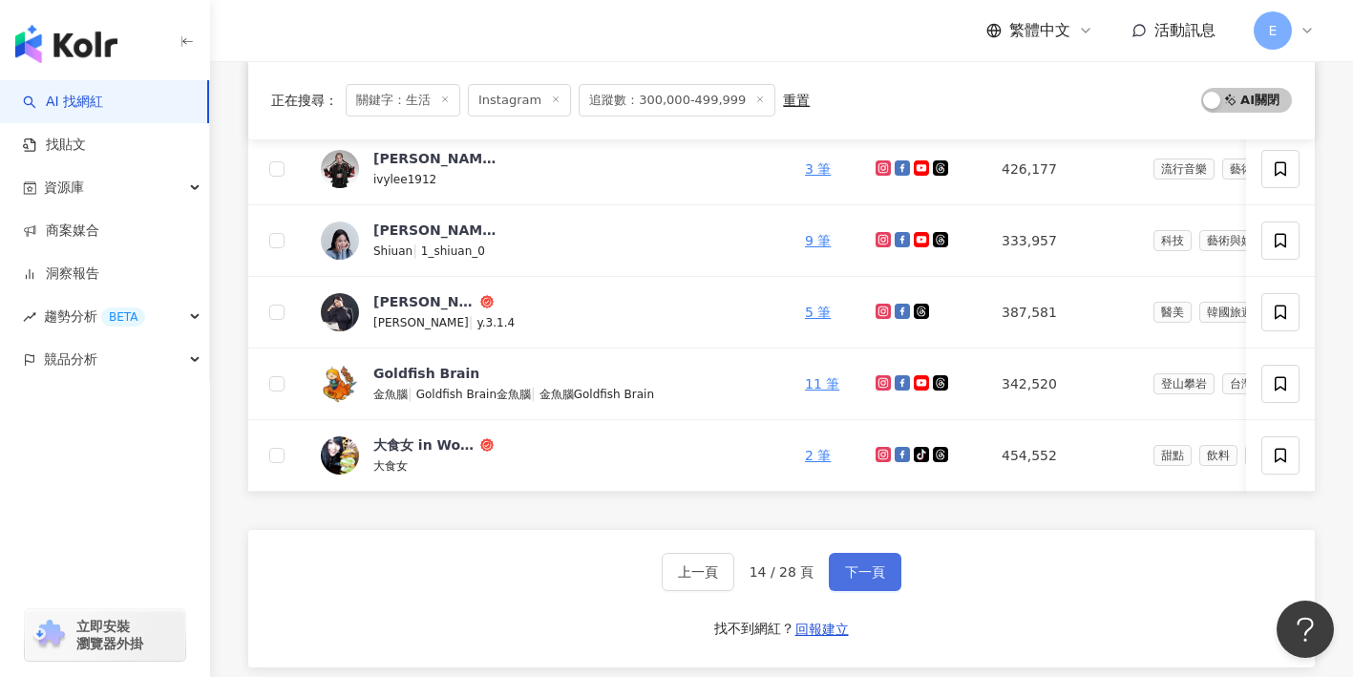
click at [866, 567] on span "下一頁" at bounding box center [865, 571] width 40 height 15
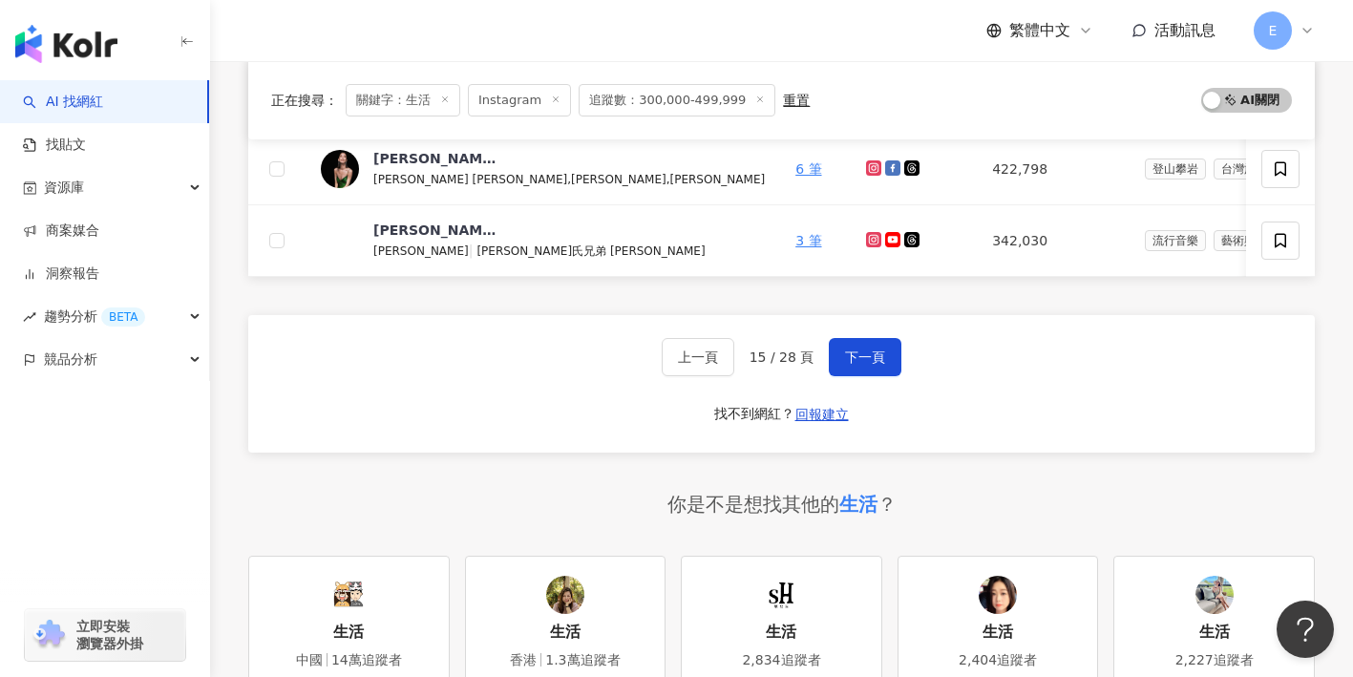
scroll to position [957, 0]
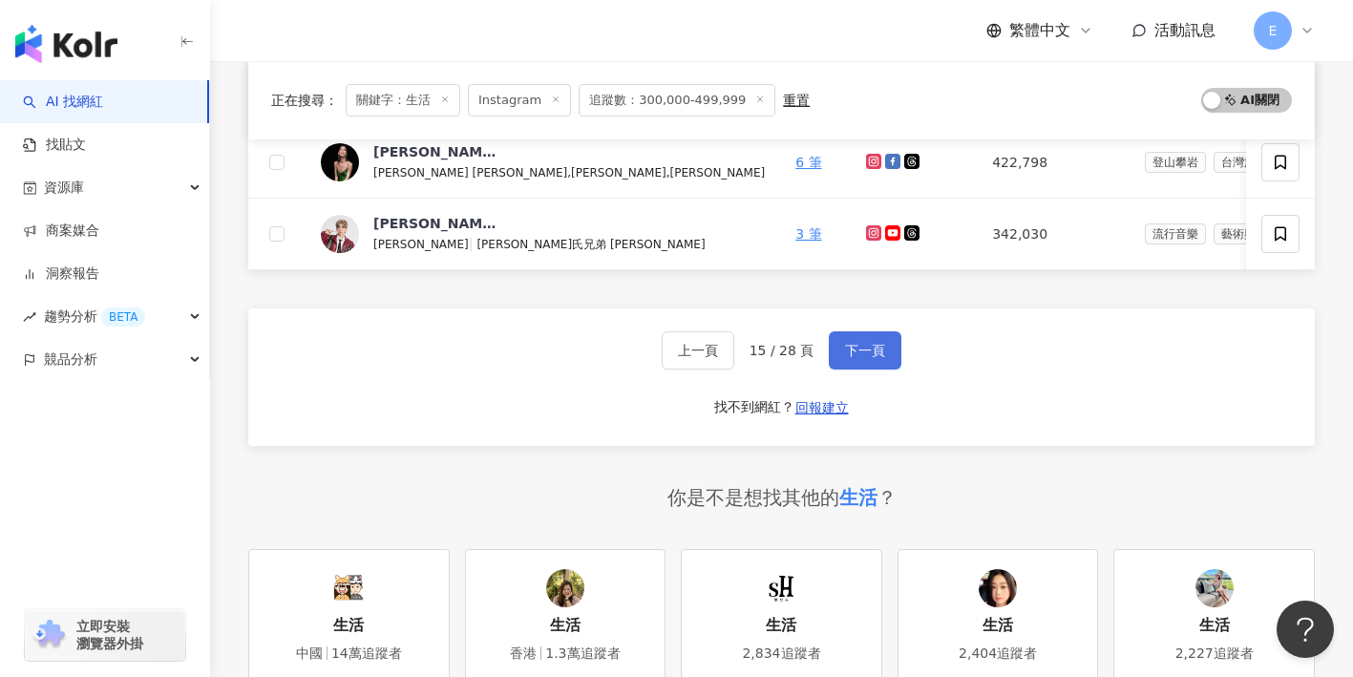
click at [861, 365] on button "下一頁" at bounding box center [865, 350] width 73 height 38
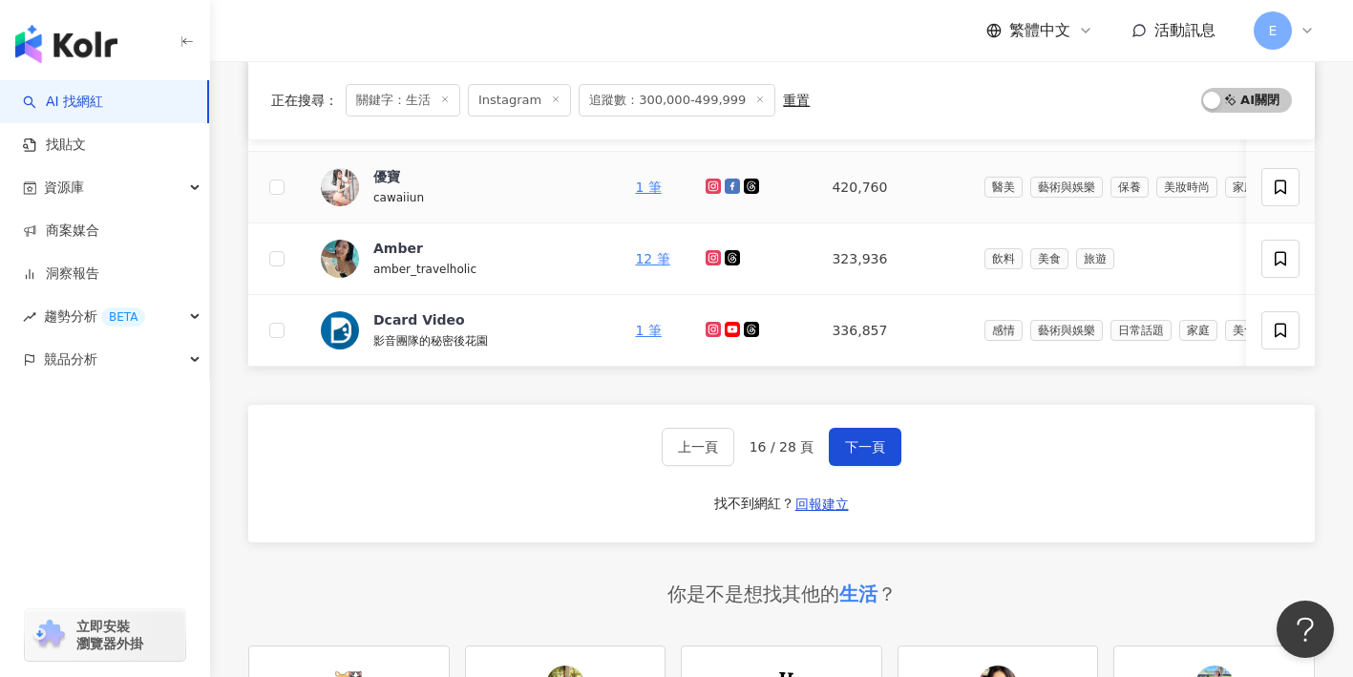
scroll to position [872, 0]
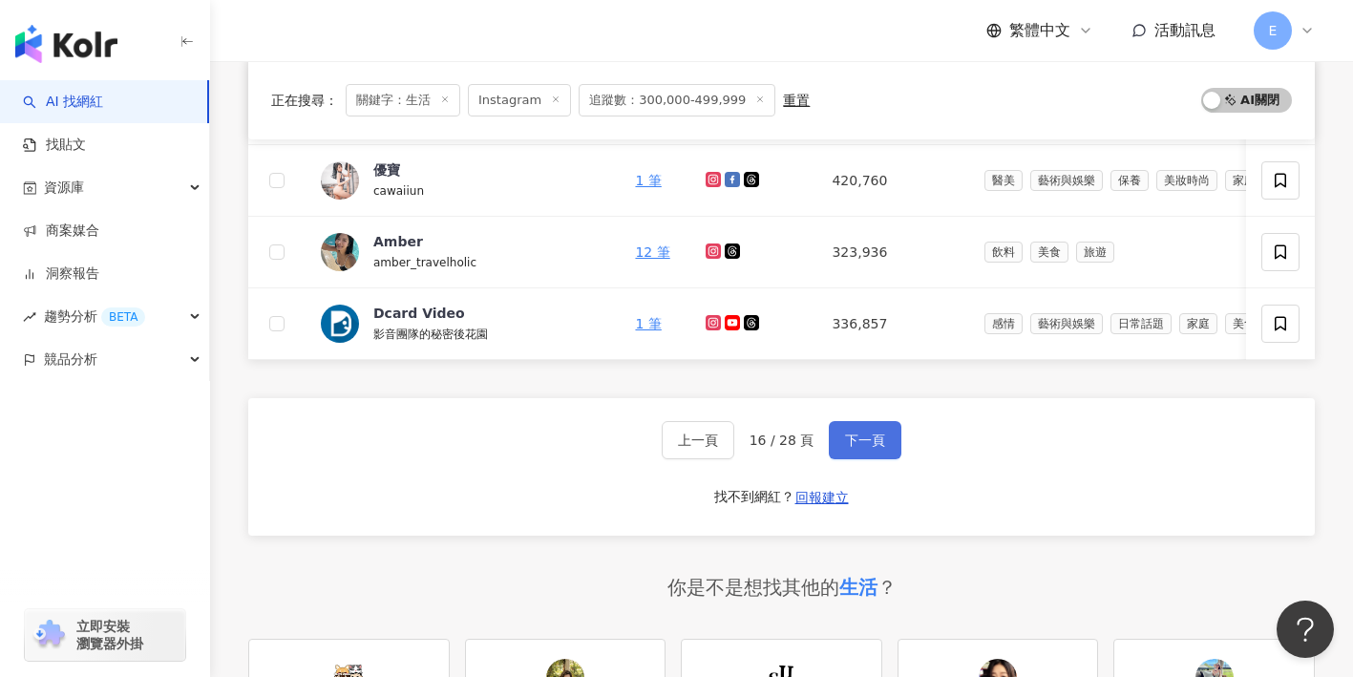
click at [870, 437] on span "下一頁" at bounding box center [865, 439] width 40 height 15
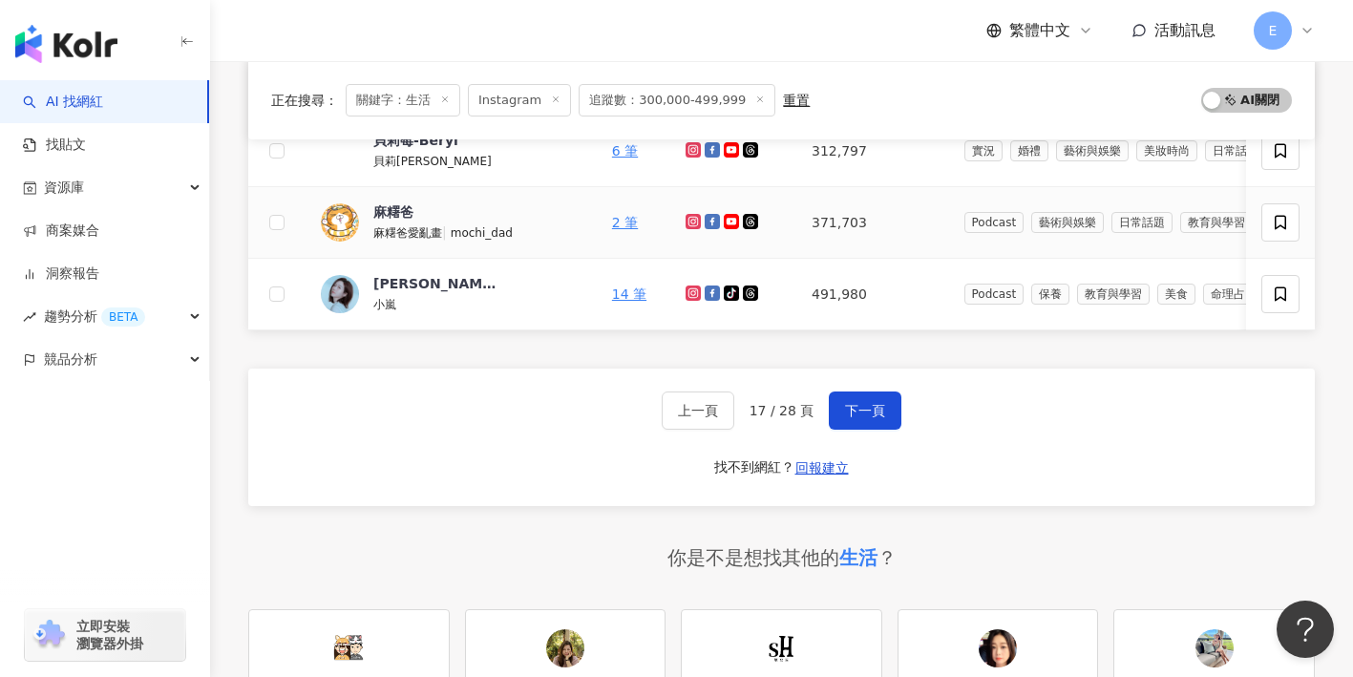
scroll to position [912, 0]
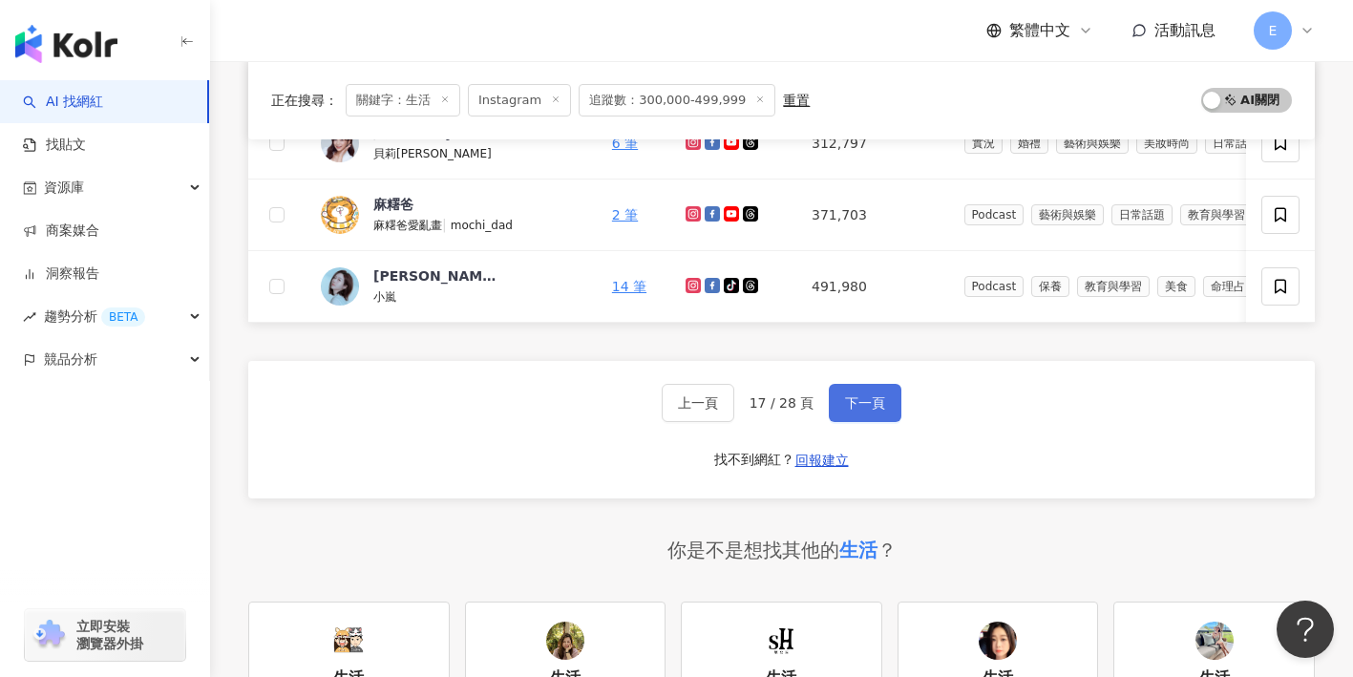
click at [855, 395] on span "下一頁" at bounding box center [865, 402] width 40 height 15
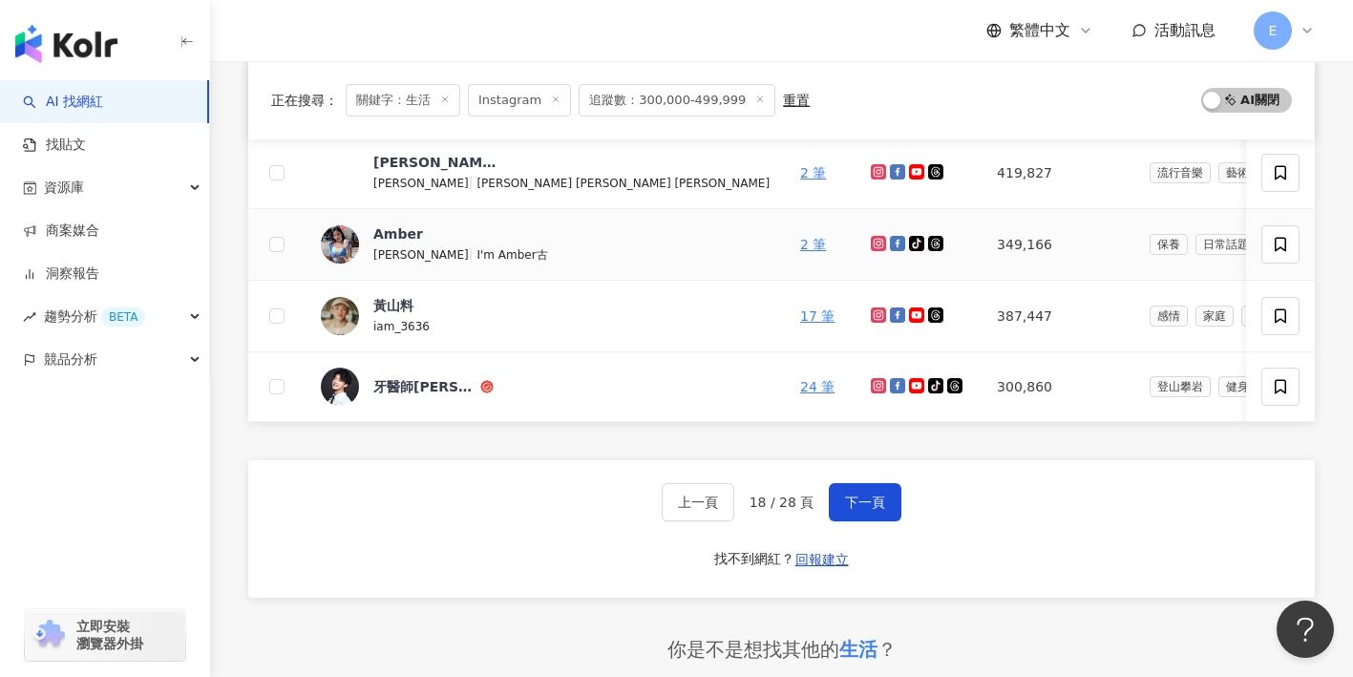
scroll to position [809, 0]
click at [848, 497] on span "下一頁" at bounding box center [865, 501] width 40 height 15
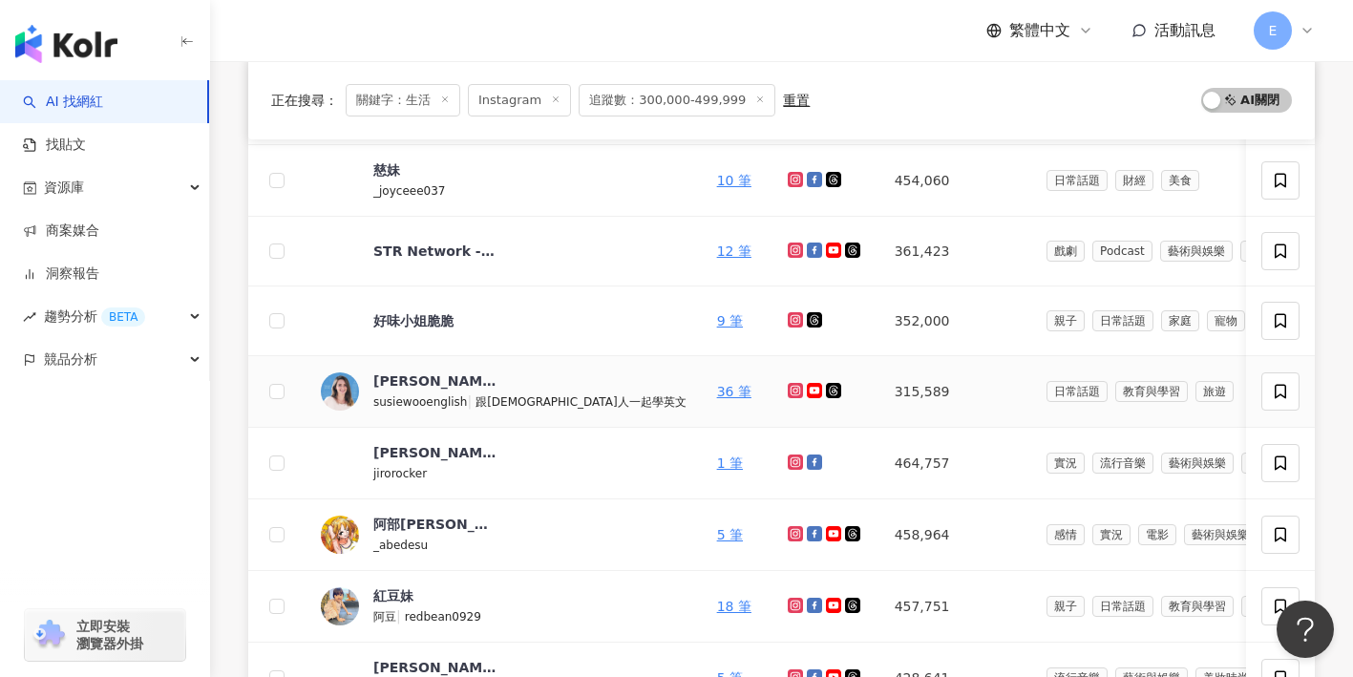
scroll to position [305, 0]
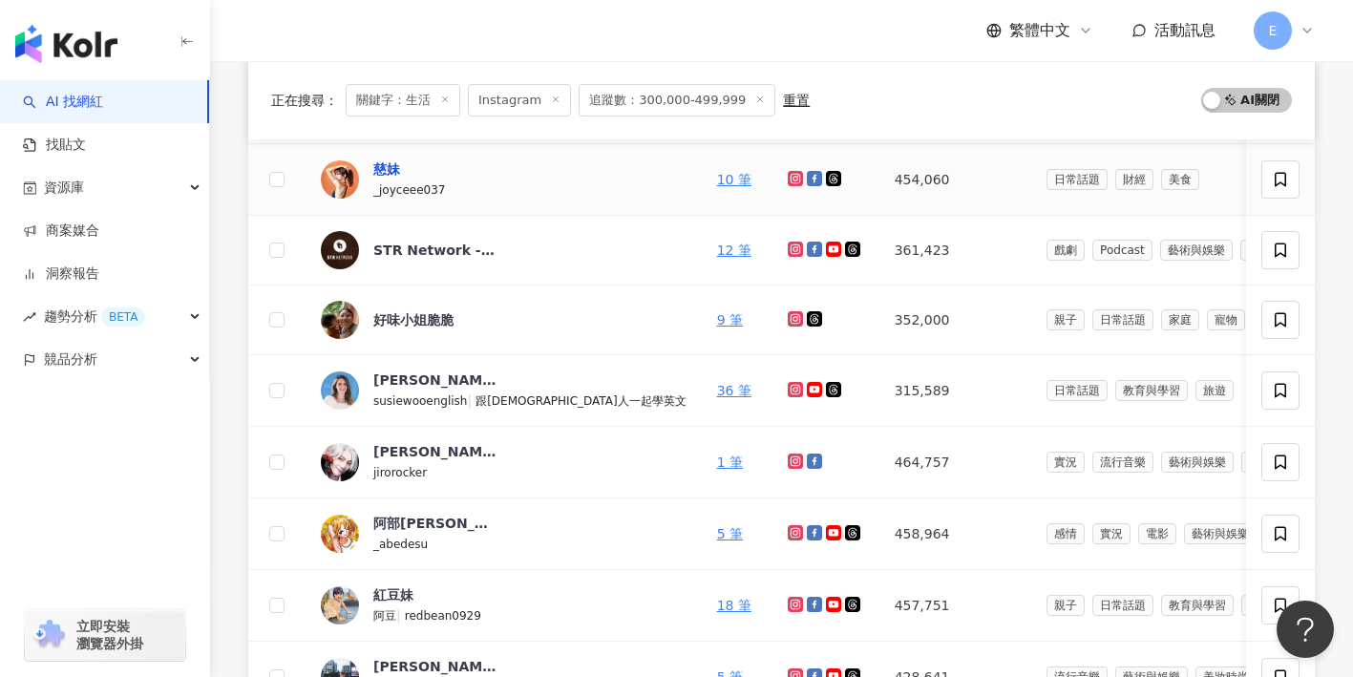
click at [394, 168] on div "慈妹" at bounding box center [386, 168] width 27 height 19
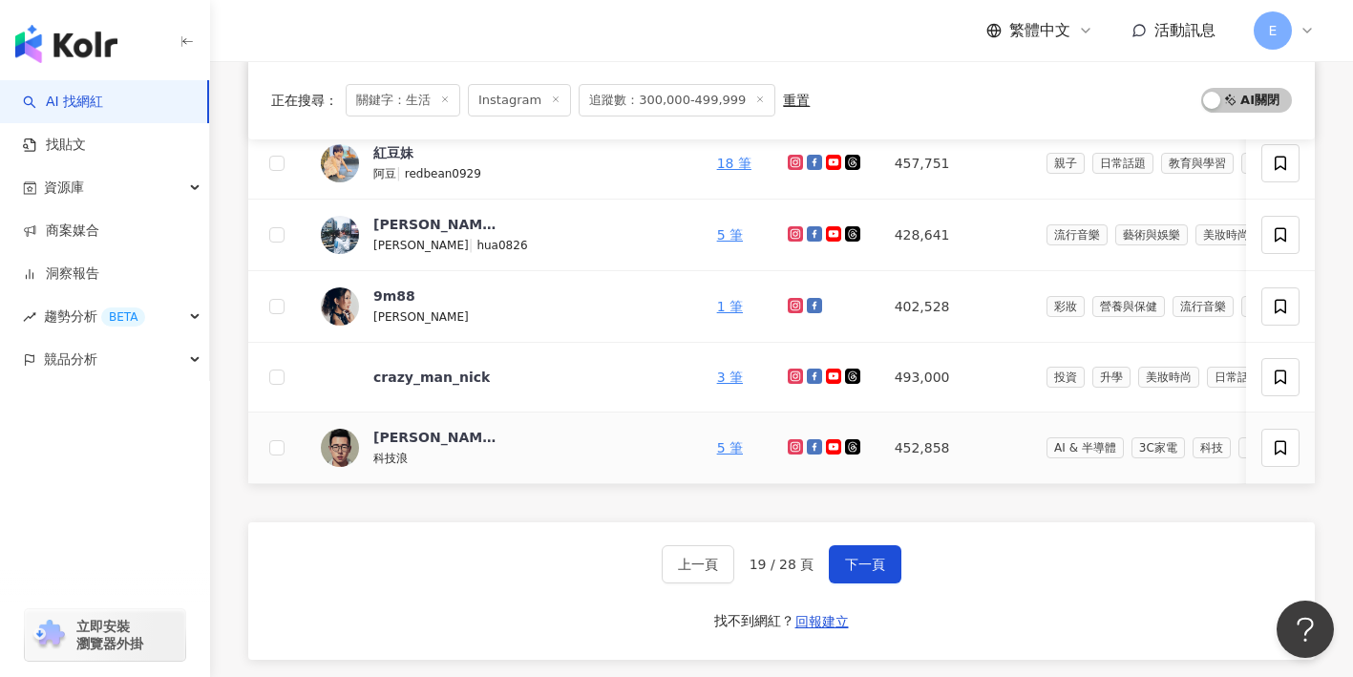
scroll to position [760, 0]
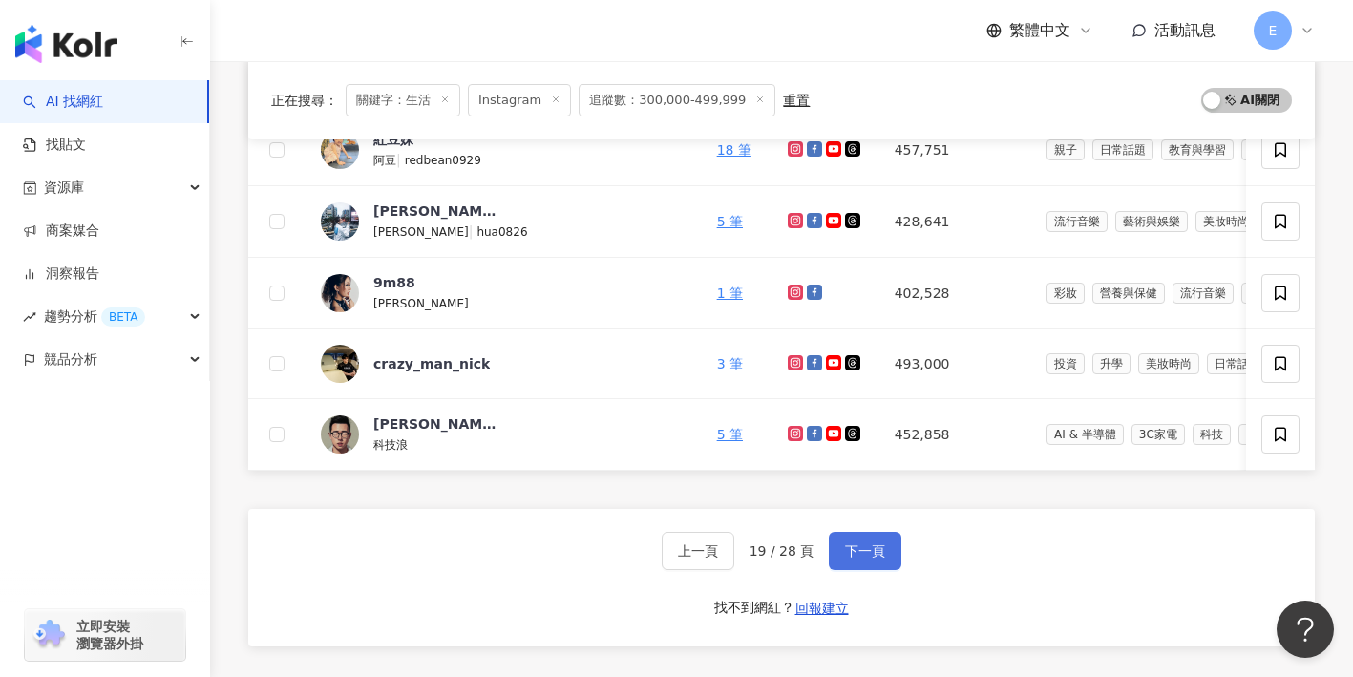
click at [879, 544] on span "下一頁" at bounding box center [865, 550] width 40 height 15
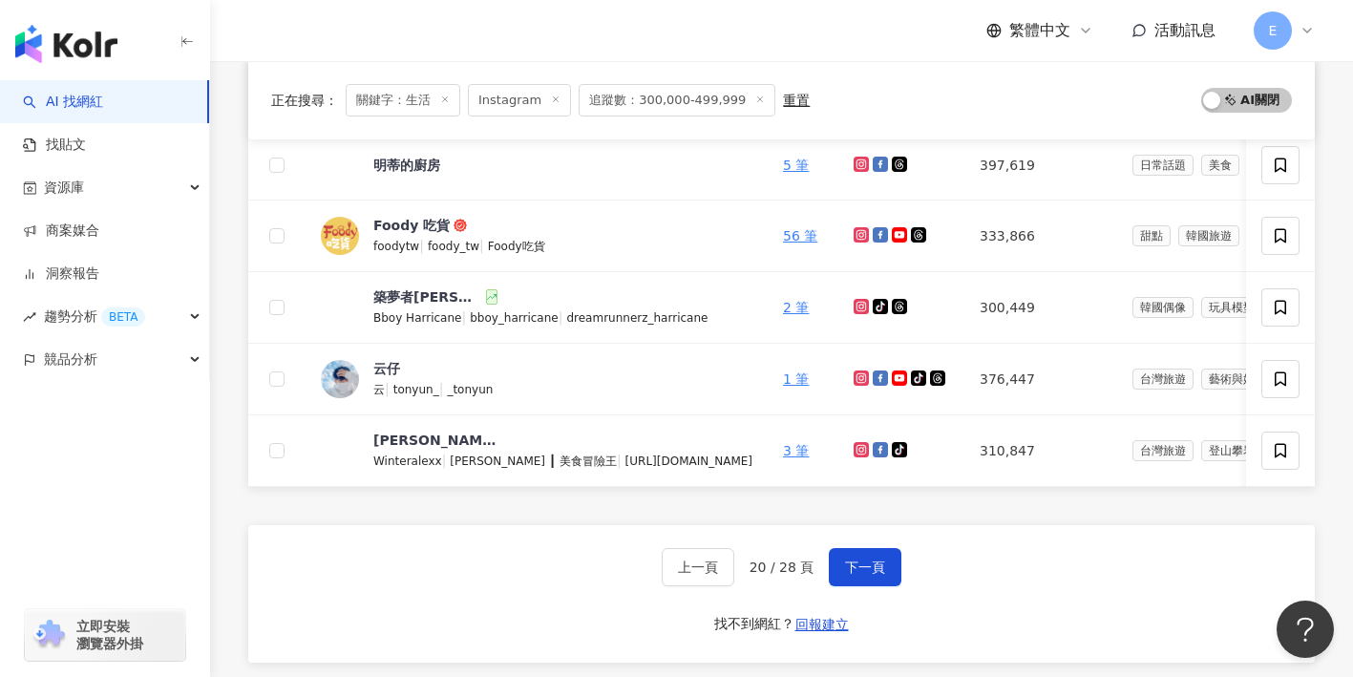
scroll to position [747, 0]
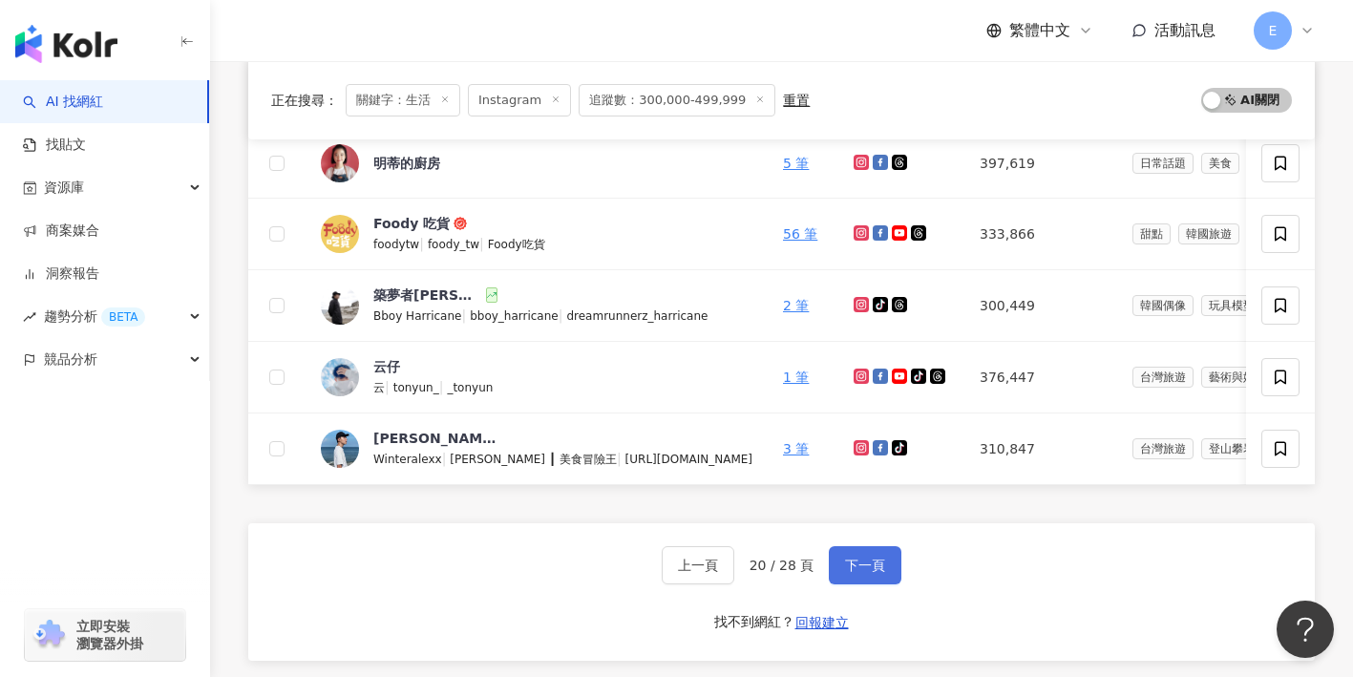
click at [855, 561] on span "下一頁" at bounding box center [865, 564] width 40 height 15
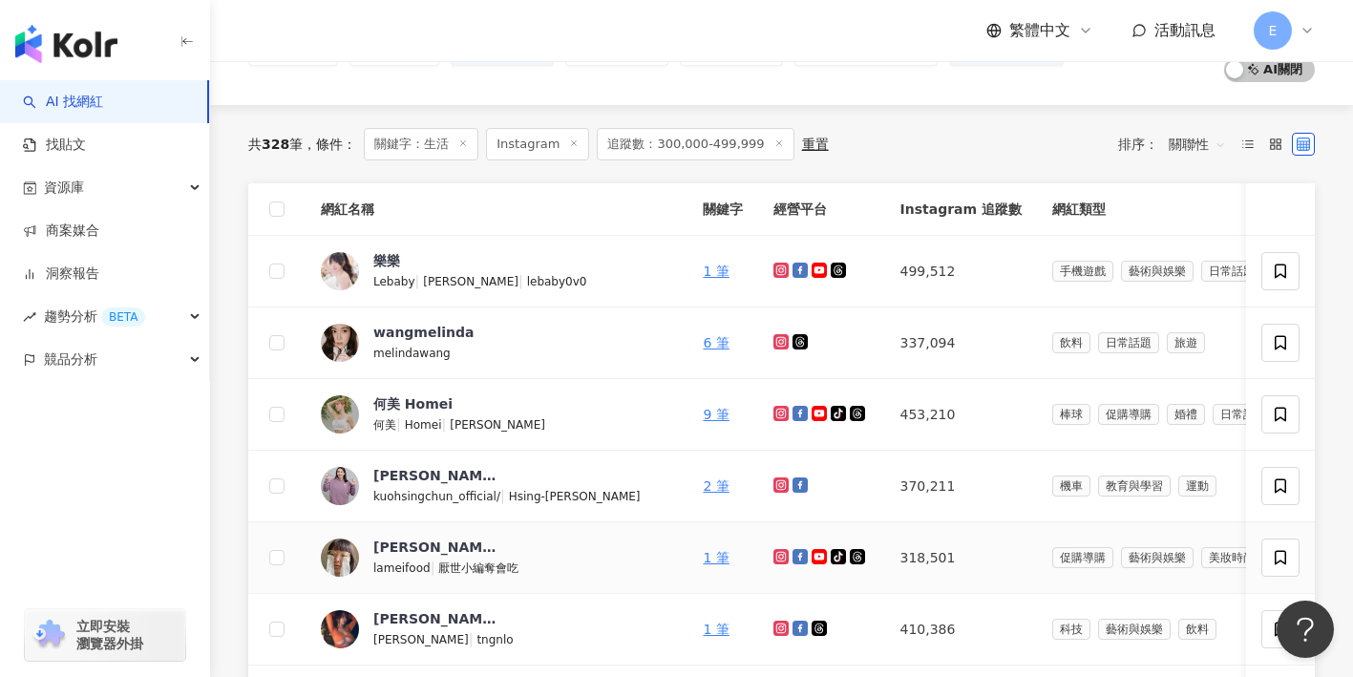
scroll to position [128, 0]
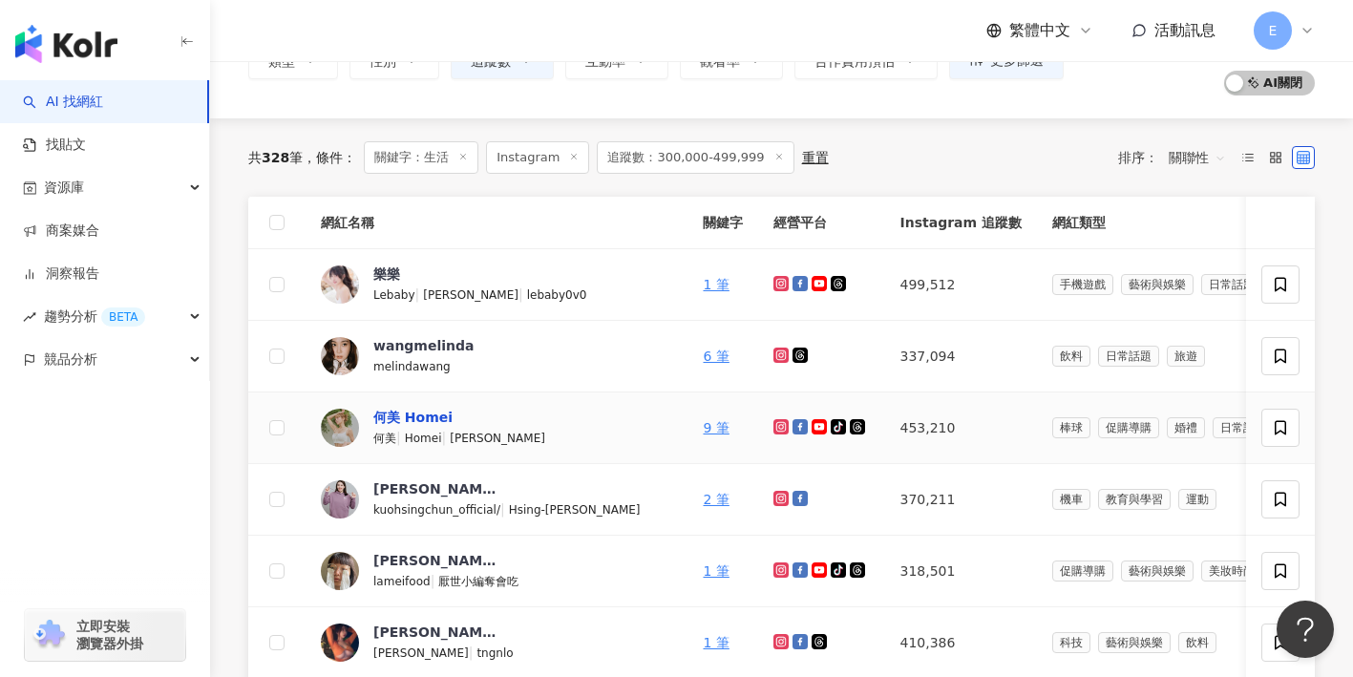
click at [389, 419] on div "何美 Homei" at bounding box center [412, 417] width 79 height 19
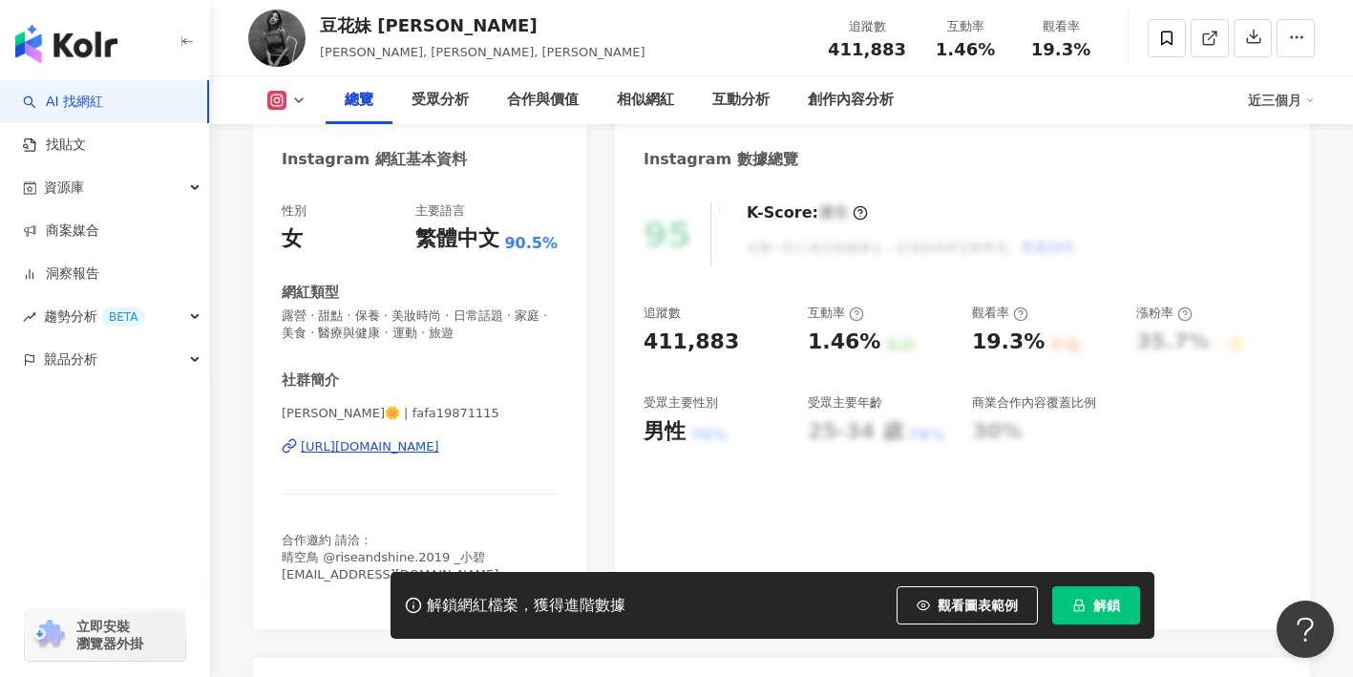
scroll to position [181, 0]
click at [439, 446] on div "https://www.instagram.com/fafa19871115/" at bounding box center [370, 445] width 138 height 17
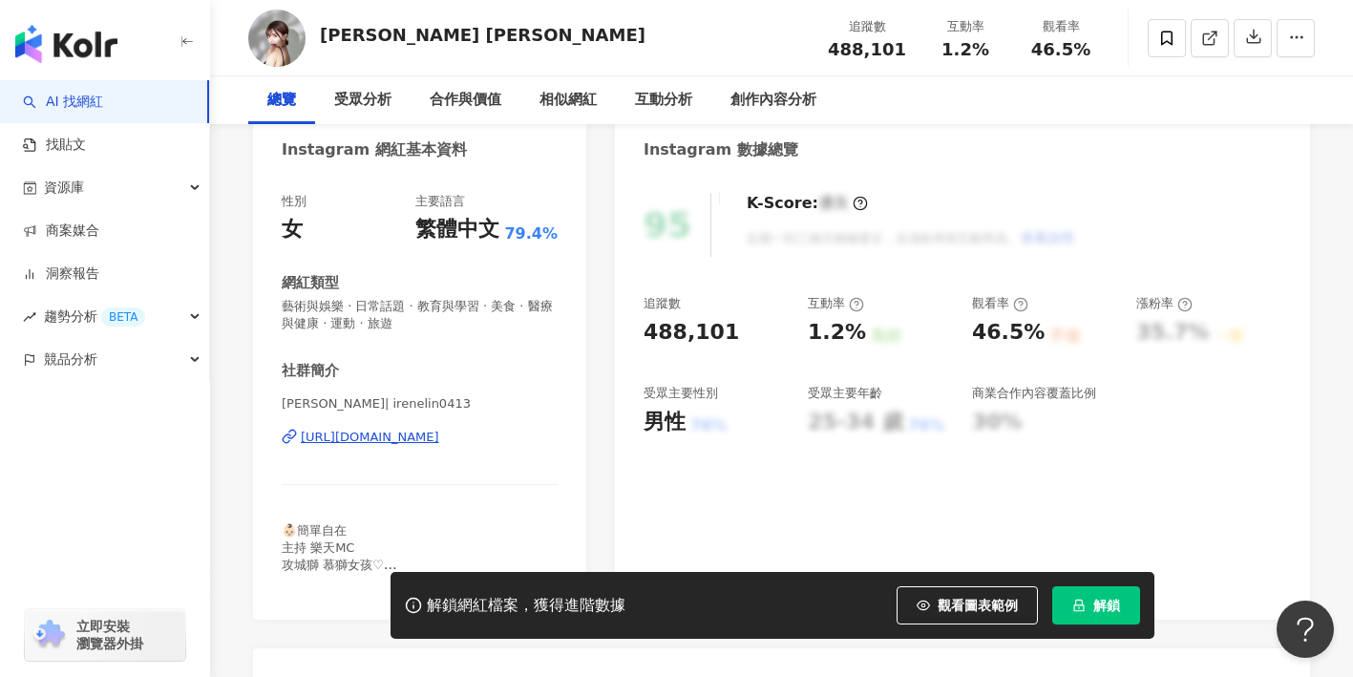
scroll to position [212, 0]
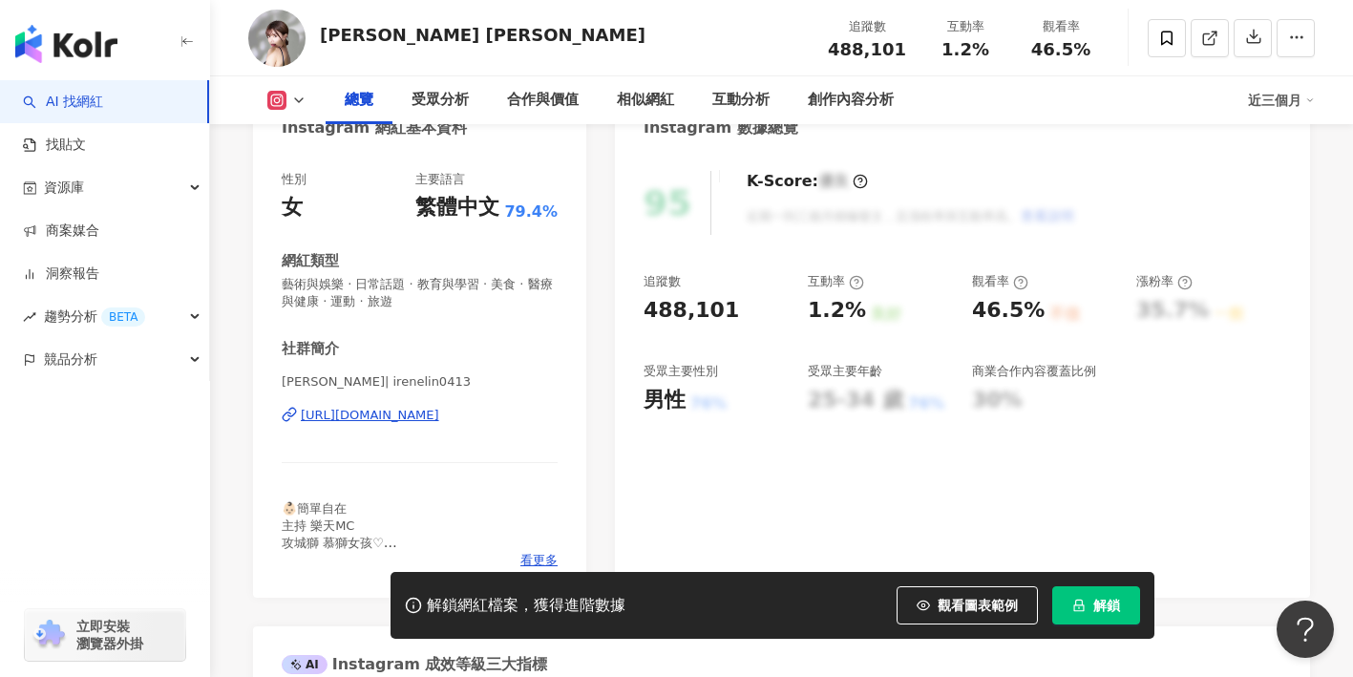
click at [439, 421] on div "https://www.instagram.com/irenelin0413/" at bounding box center [370, 415] width 138 height 17
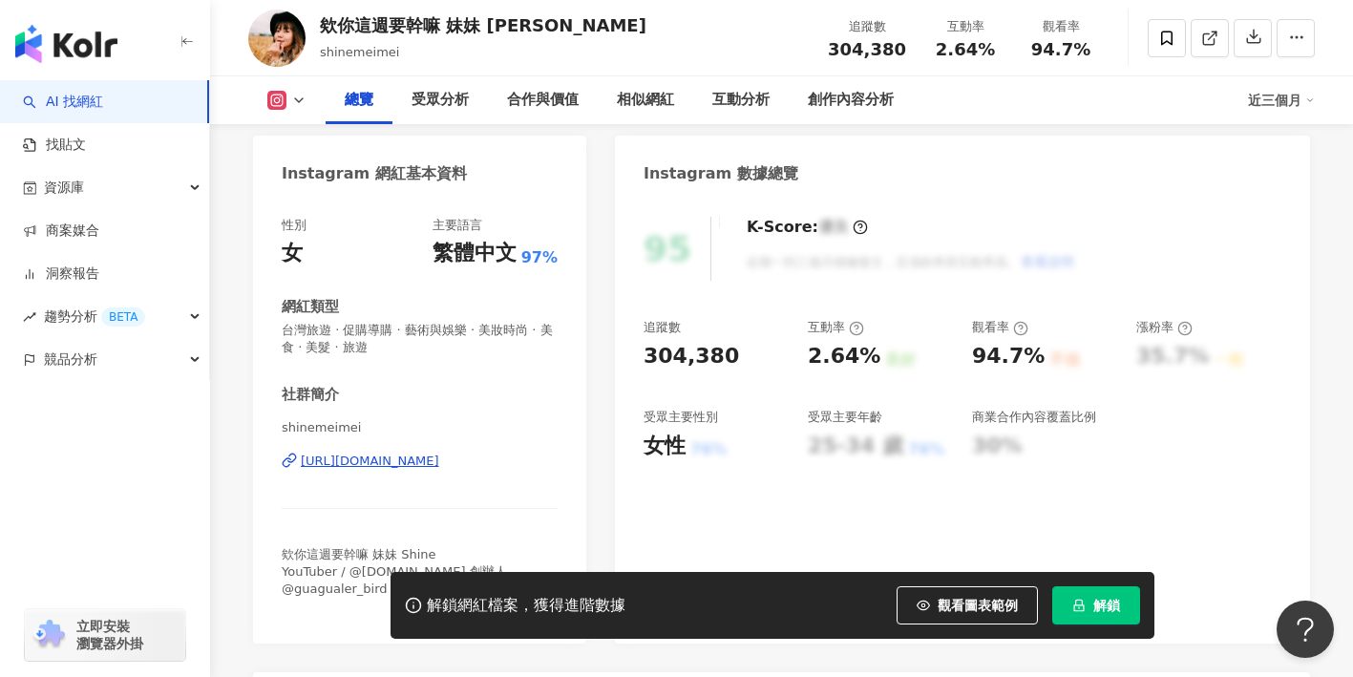
scroll to position [163, 0]
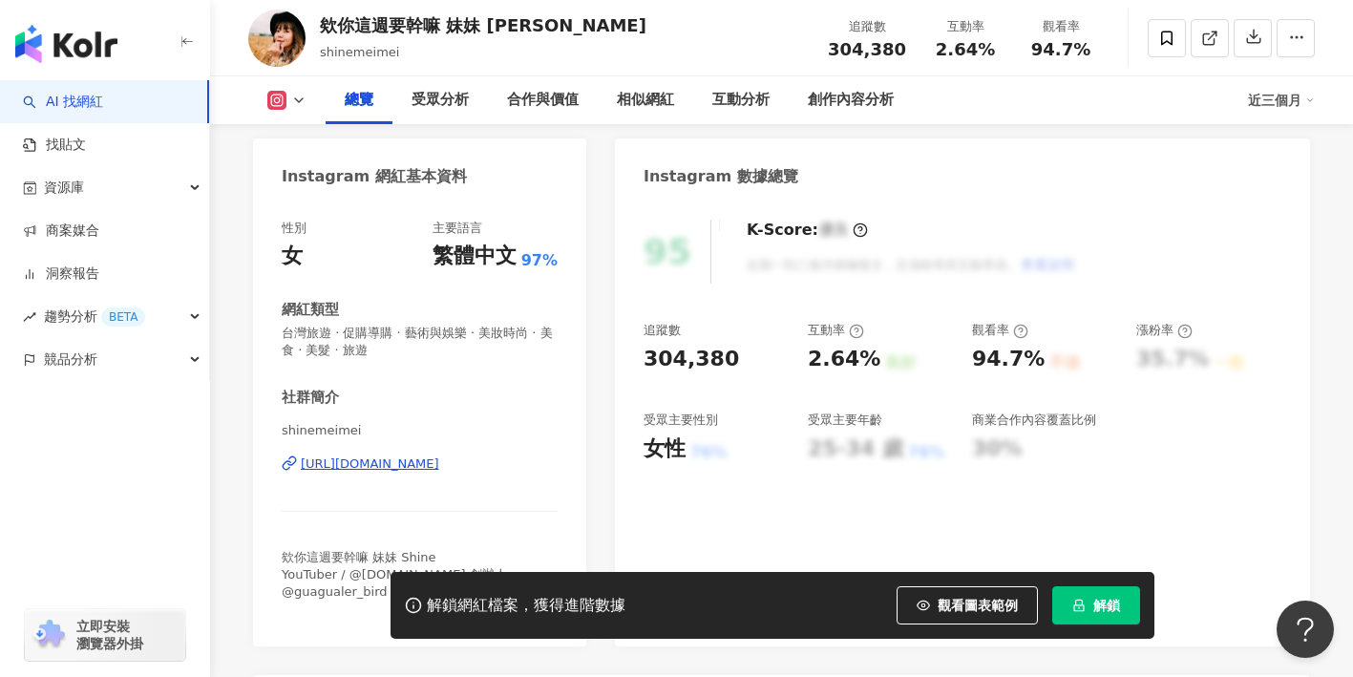
click at [439, 467] on div "https://www.instagram.com/shinemeimei/" at bounding box center [370, 463] width 138 height 17
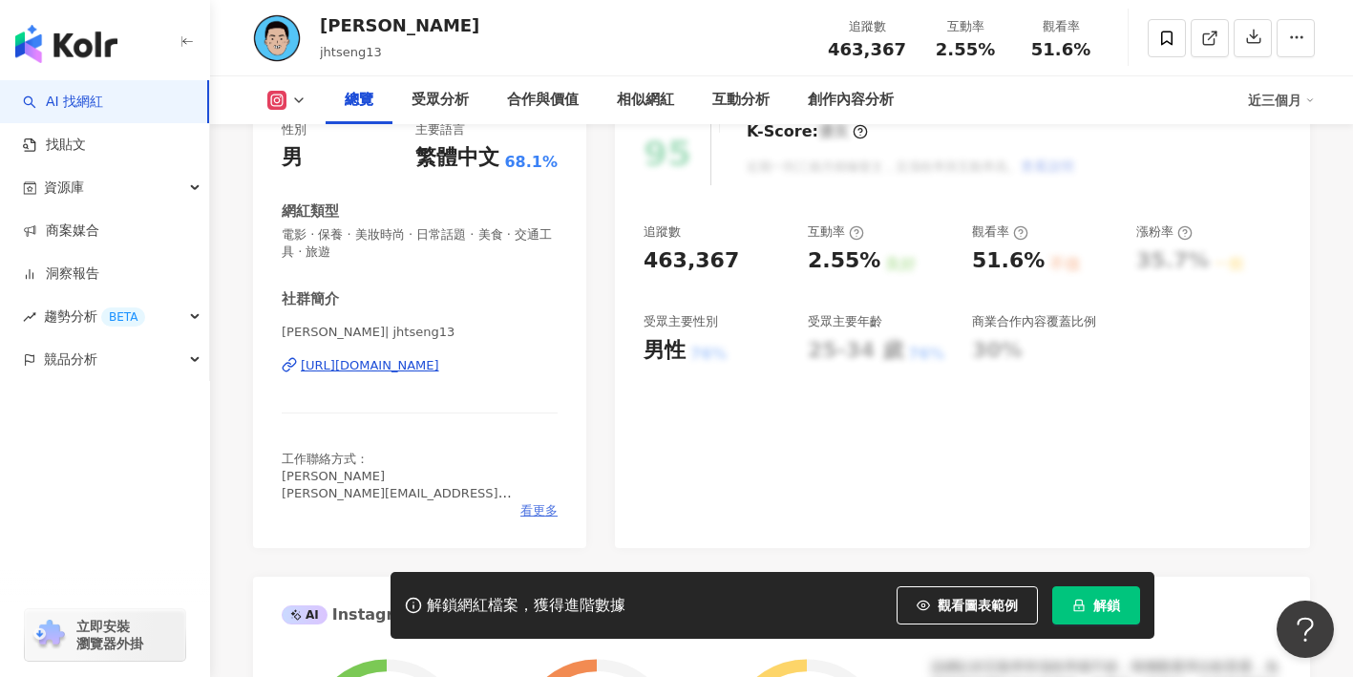
click at [524, 513] on span "看更多" at bounding box center [538, 510] width 37 height 17
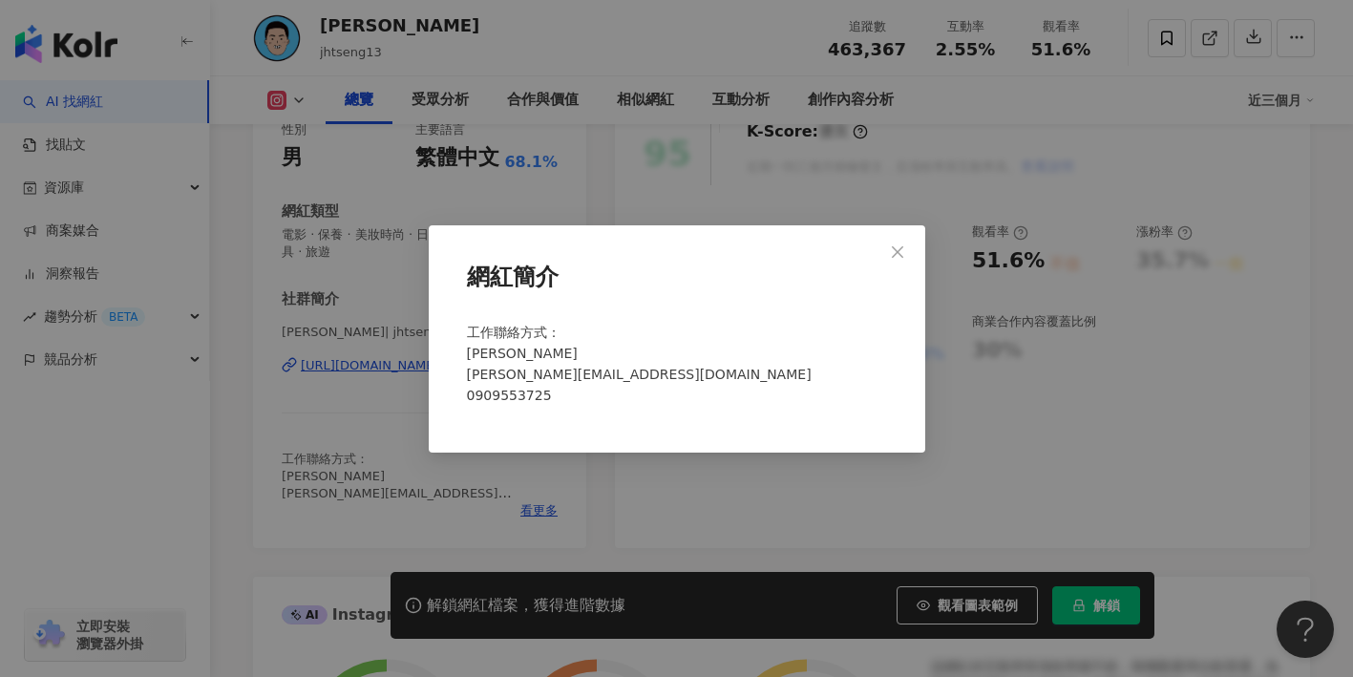
click at [406, 374] on div "網紅簡介 工作聯絡方式： 周小姐 darianchou@gmail.com 0909553725" at bounding box center [676, 338] width 1353 height 677
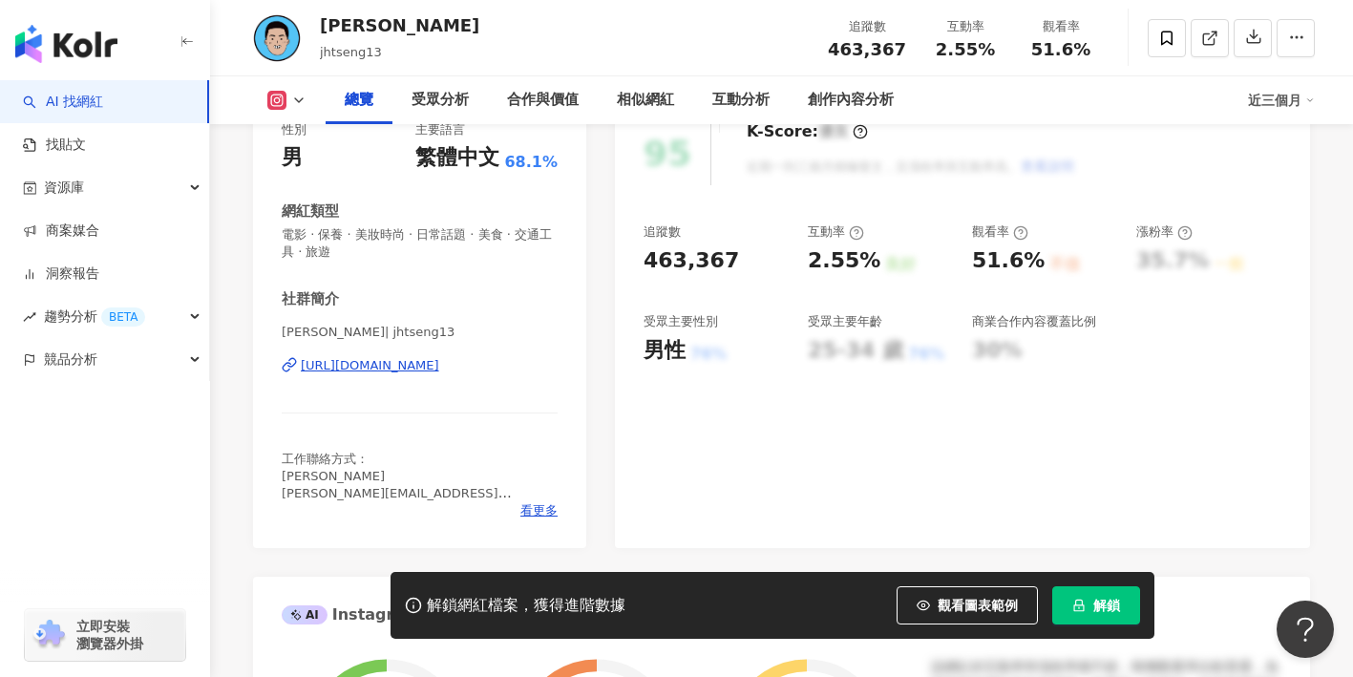
click at [414, 374] on div "曾敬驊 | jhtseng13 https://www.instagram.com/jhtseng13/" at bounding box center [420, 380] width 276 height 112
click at [417, 369] on div "https://www.instagram.com/jhtseng13/" at bounding box center [370, 365] width 138 height 17
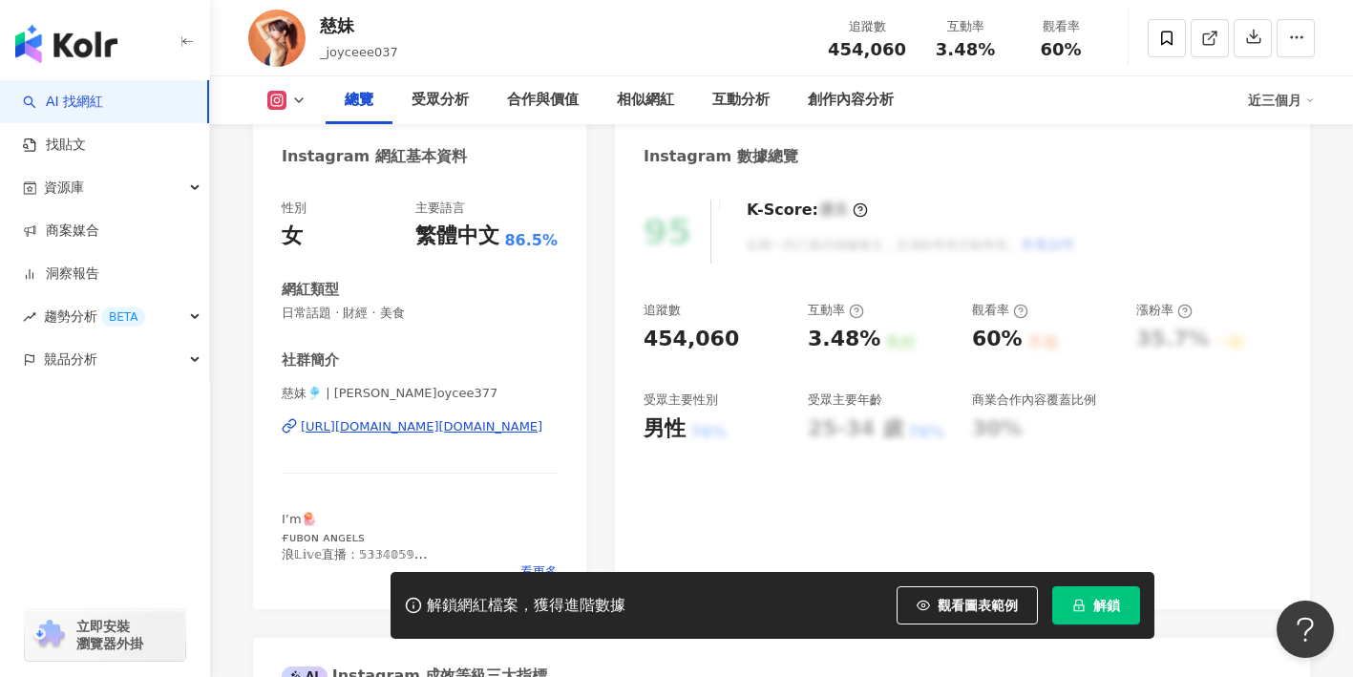
scroll to position [200, 0]
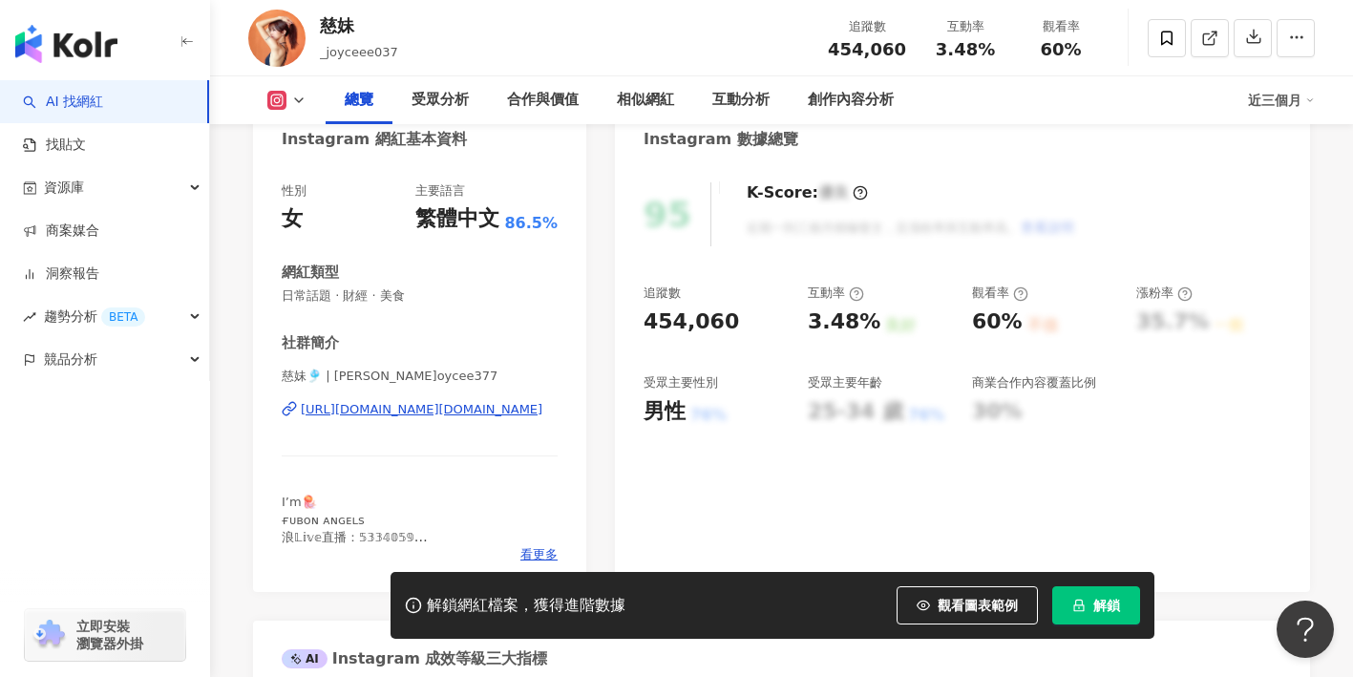
click at [445, 408] on div "[URL][DOMAIN_NAME][DOMAIN_NAME]" at bounding box center [422, 409] width 242 height 17
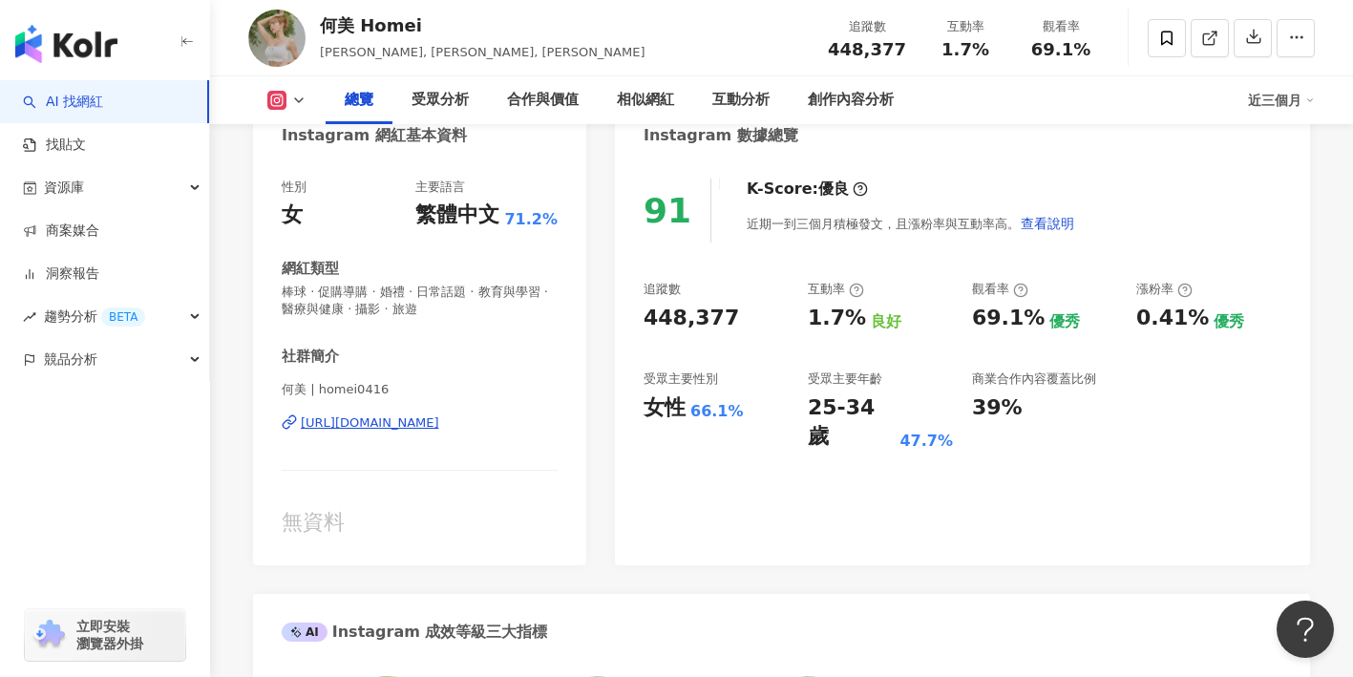
scroll to position [180, 0]
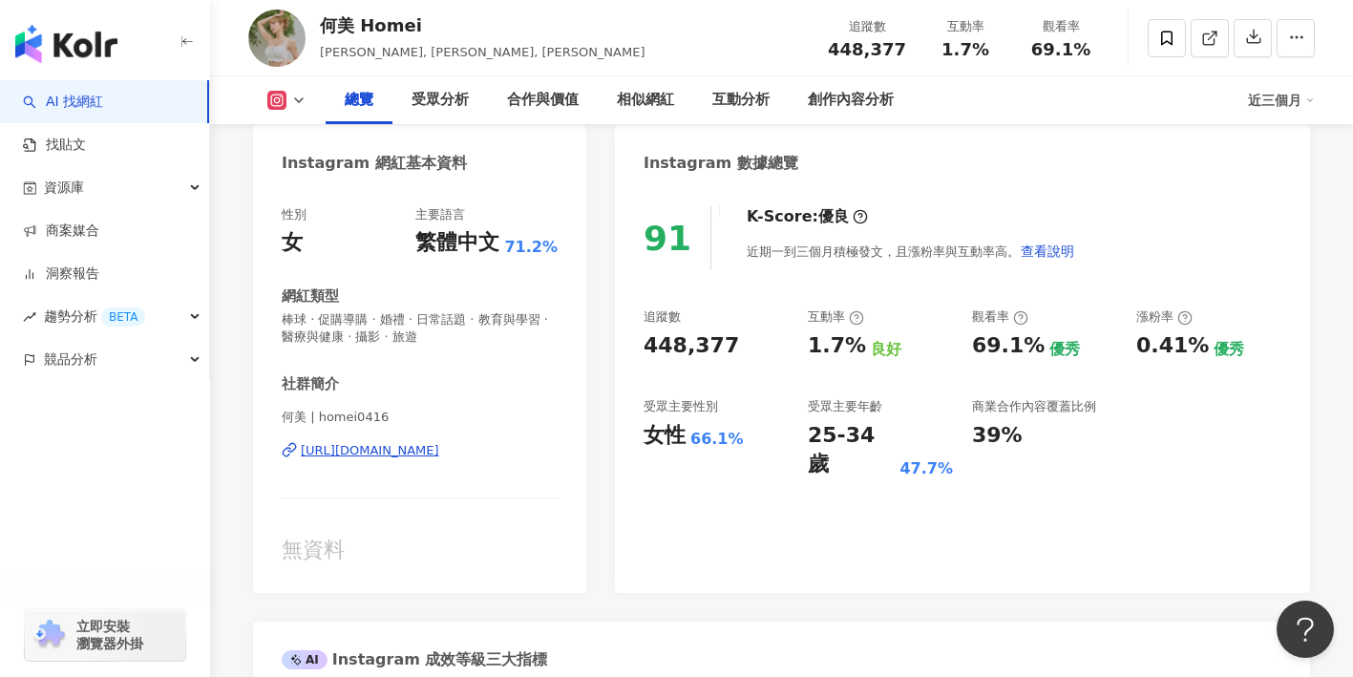
click at [437, 448] on div "[URL][DOMAIN_NAME]" at bounding box center [370, 450] width 138 height 17
